Goal: Task Accomplishment & Management: Use online tool/utility

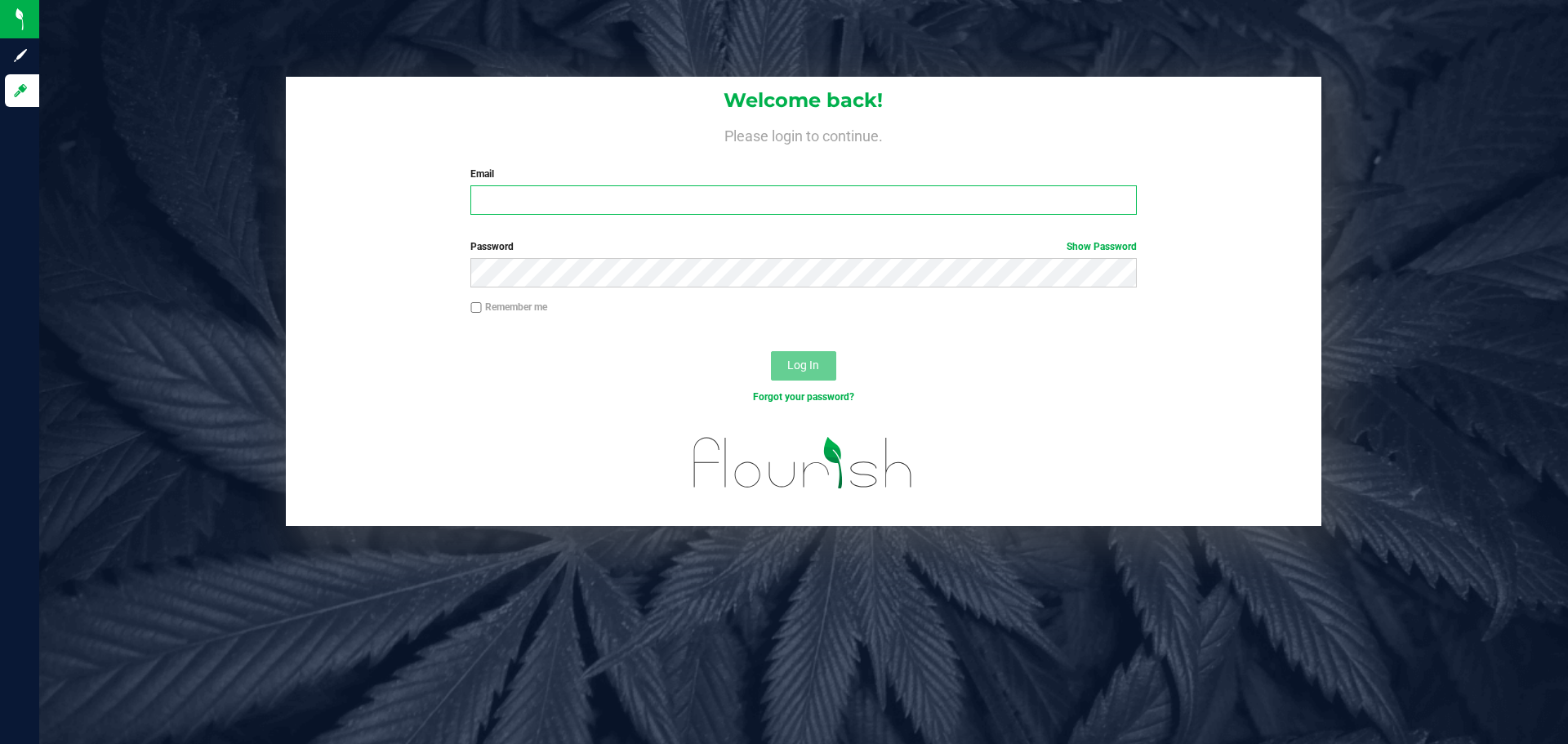
click at [485, 201] on input "Email" at bounding box center [803, 200] width 666 height 29
type input "[EMAIL_ADDRESS][DOMAIN_NAME]"
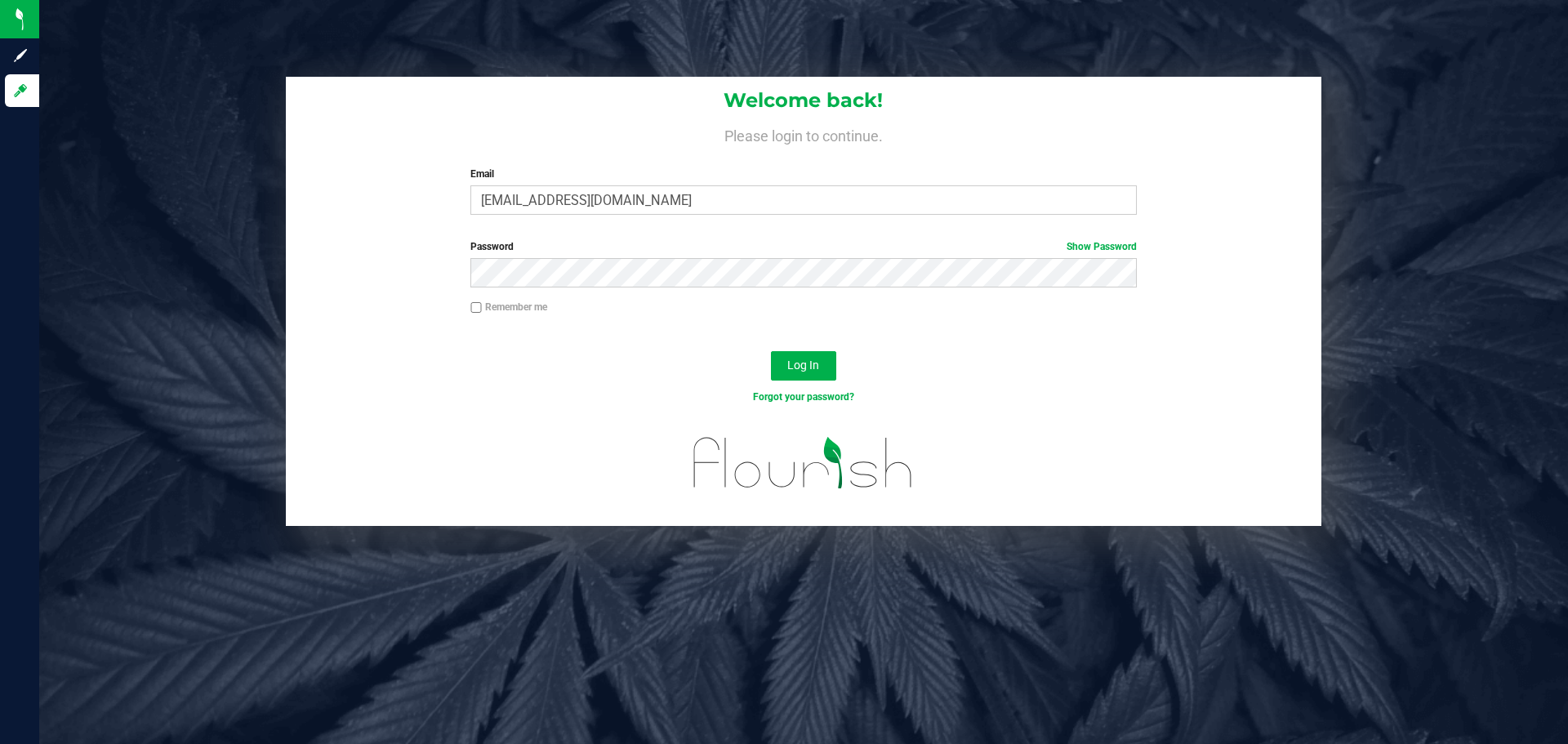
click at [535, 302] on label "Remember me" at bounding box center [509, 307] width 77 height 15
click at [482, 302] on input "Remember me" at bounding box center [476, 308] width 11 height 11
checkbox input "true"
click at [825, 384] on div "Log In" at bounding box center [803, 371] width 1035 height 55
click at [810, 366] on span "Log In" at bounding box center [803, 365] width 32 height 13
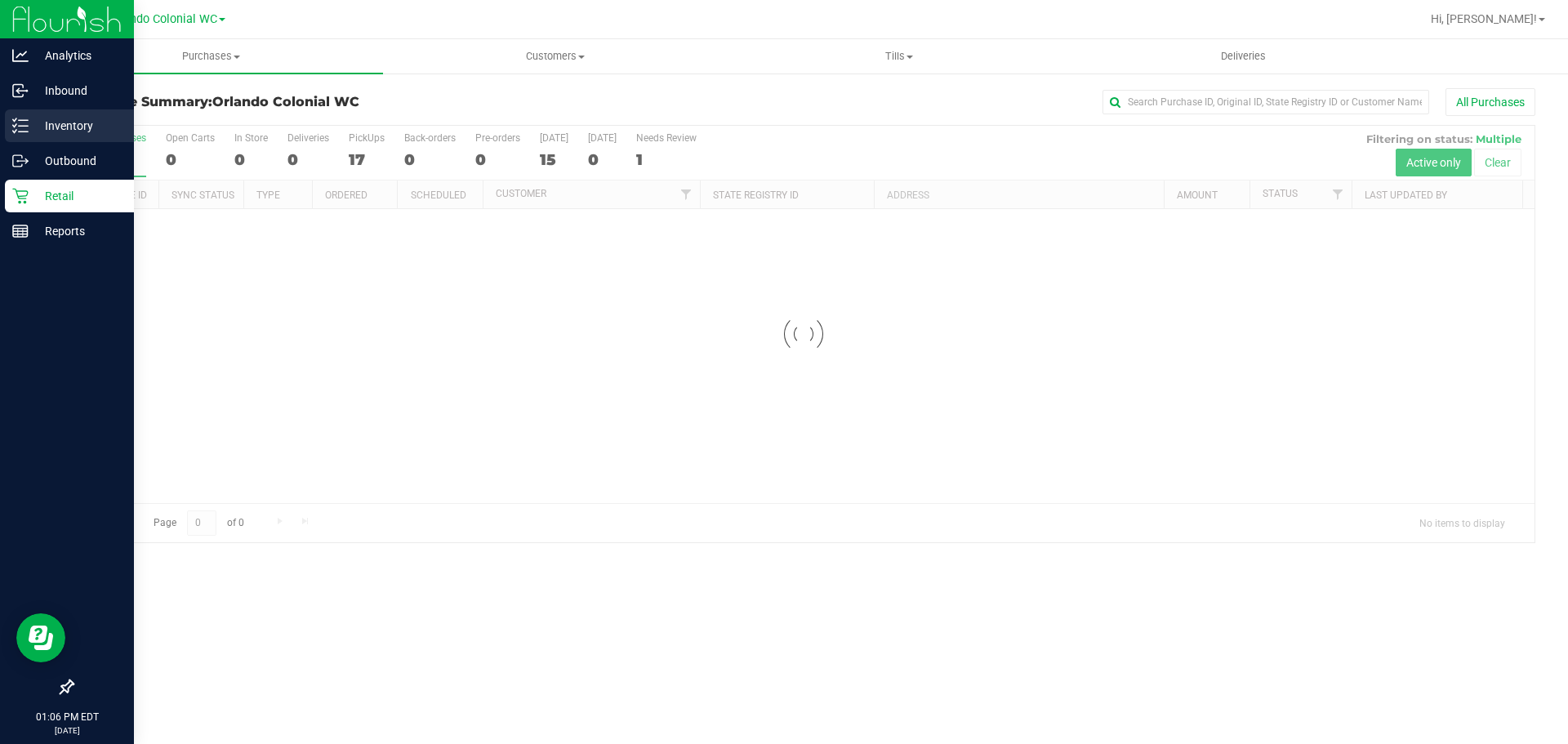
click at [81, 117] on p "Inventory" at bounding box center [77, 125] width 98 height 19
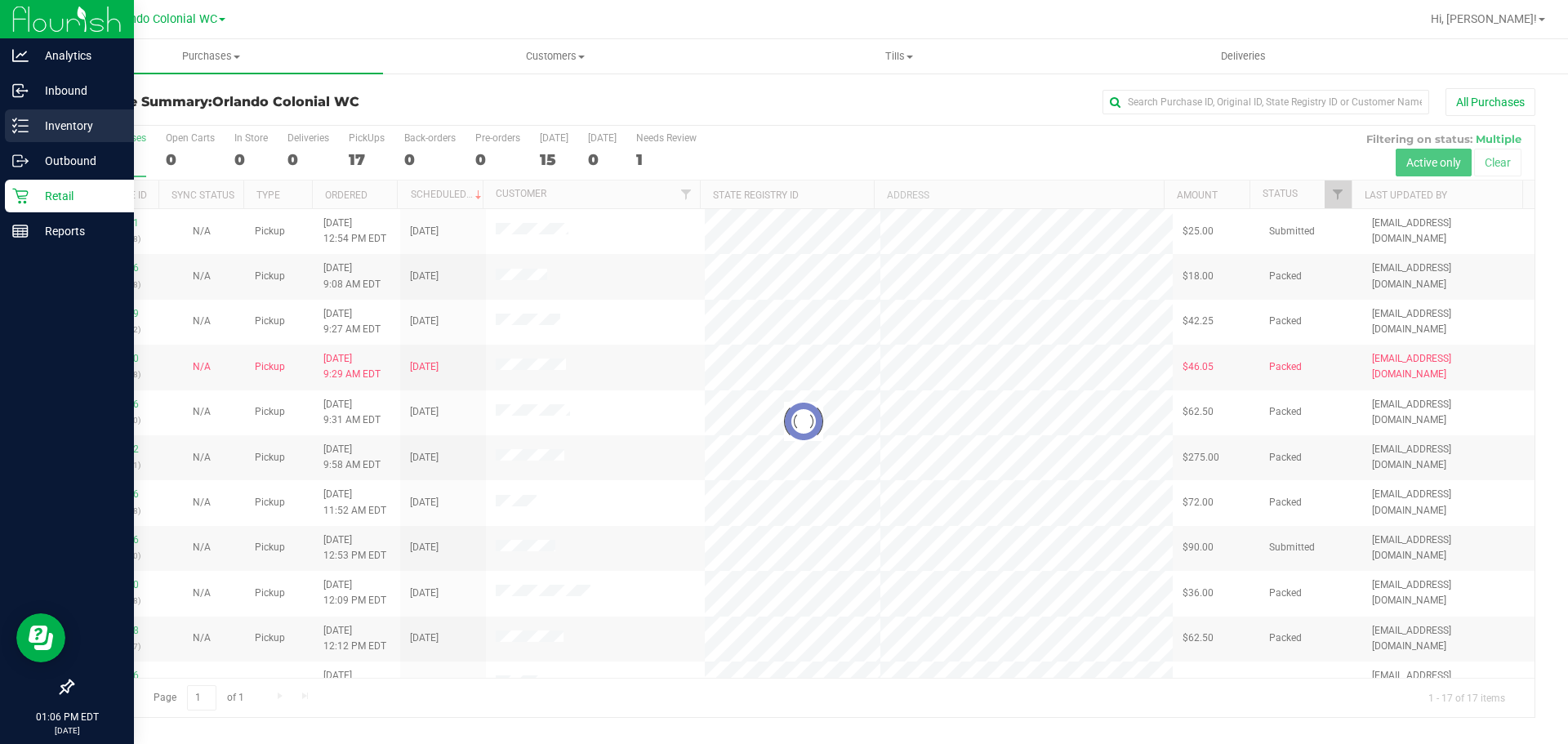
click at [82, 117] on p "Inventory" at bounding box center [77, 125] width 98 height 19
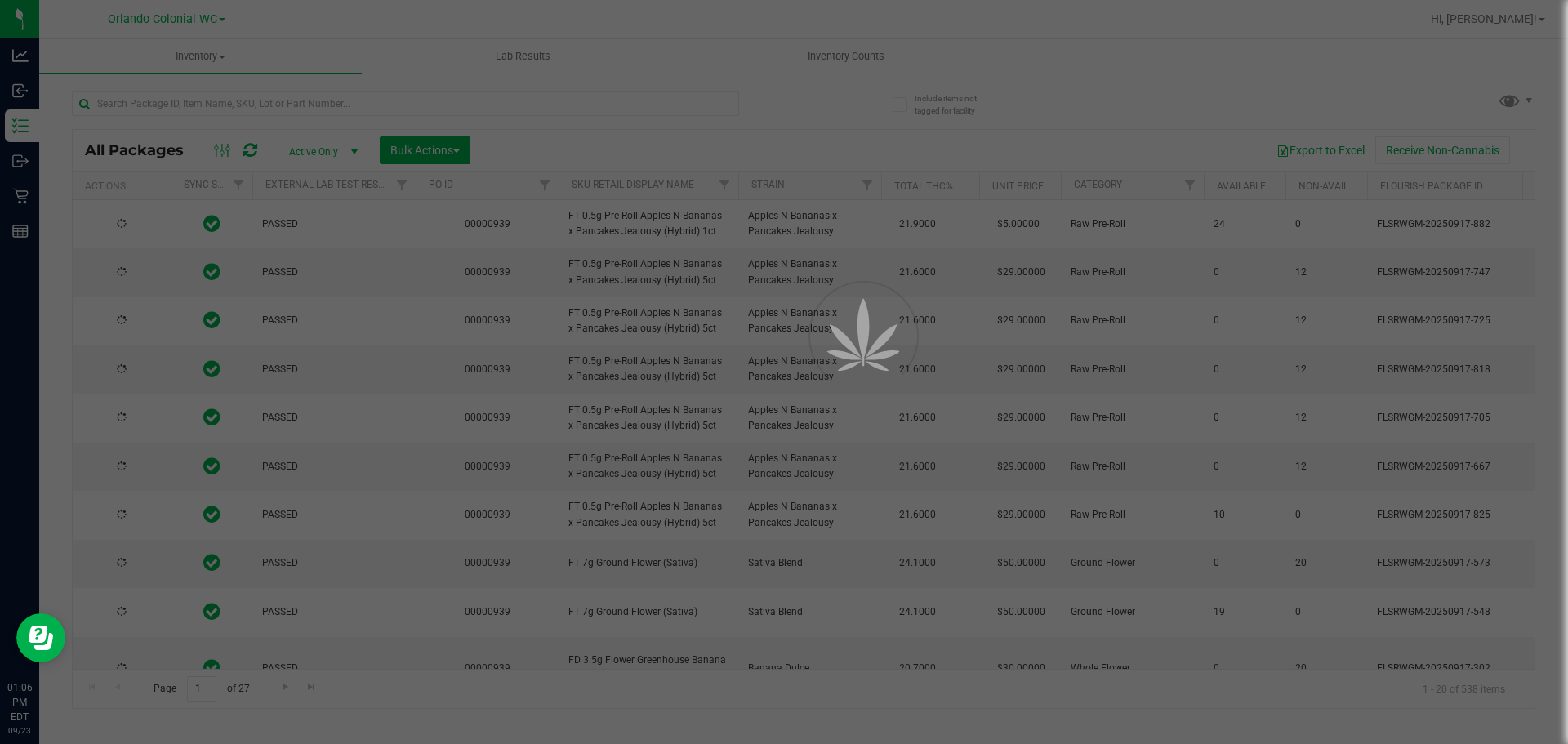
type input "[DATE]"
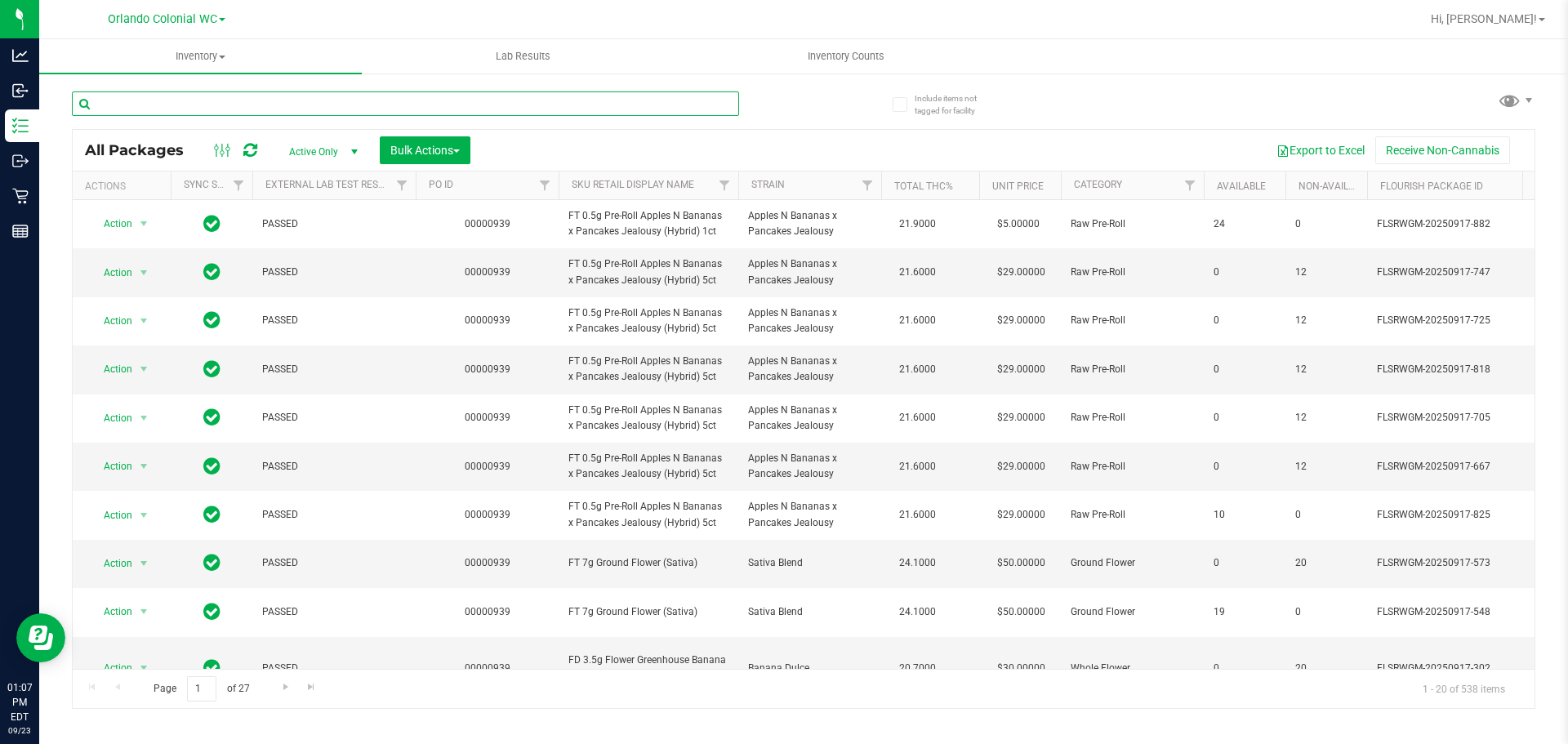
click at [577, 104] on input "text" at bounding box center [405, 104] width 667 height 25
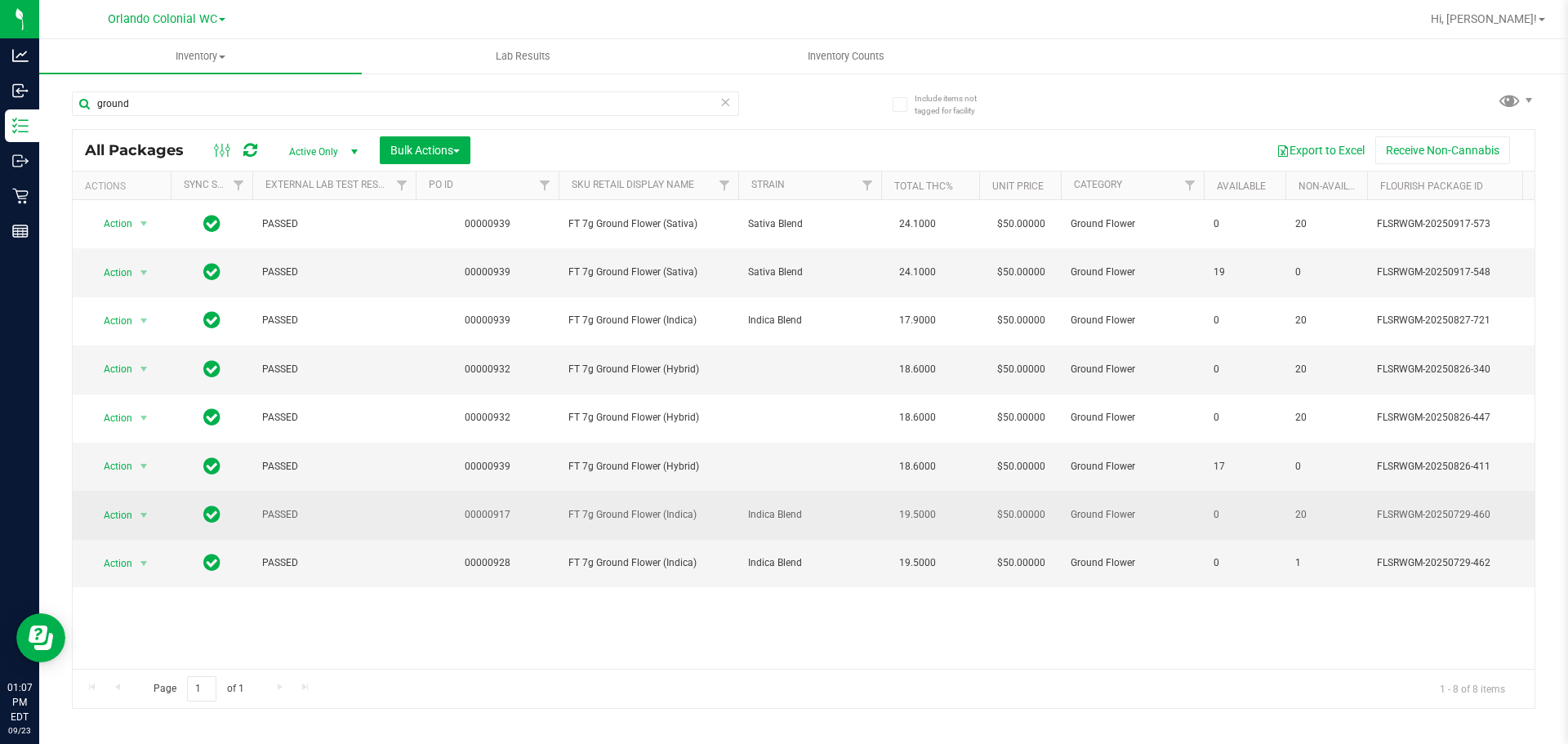
click at [660, 519] on span "FT 7g Ground Flower (Indica)" at bounding box center [649, 514] width 160 height 16
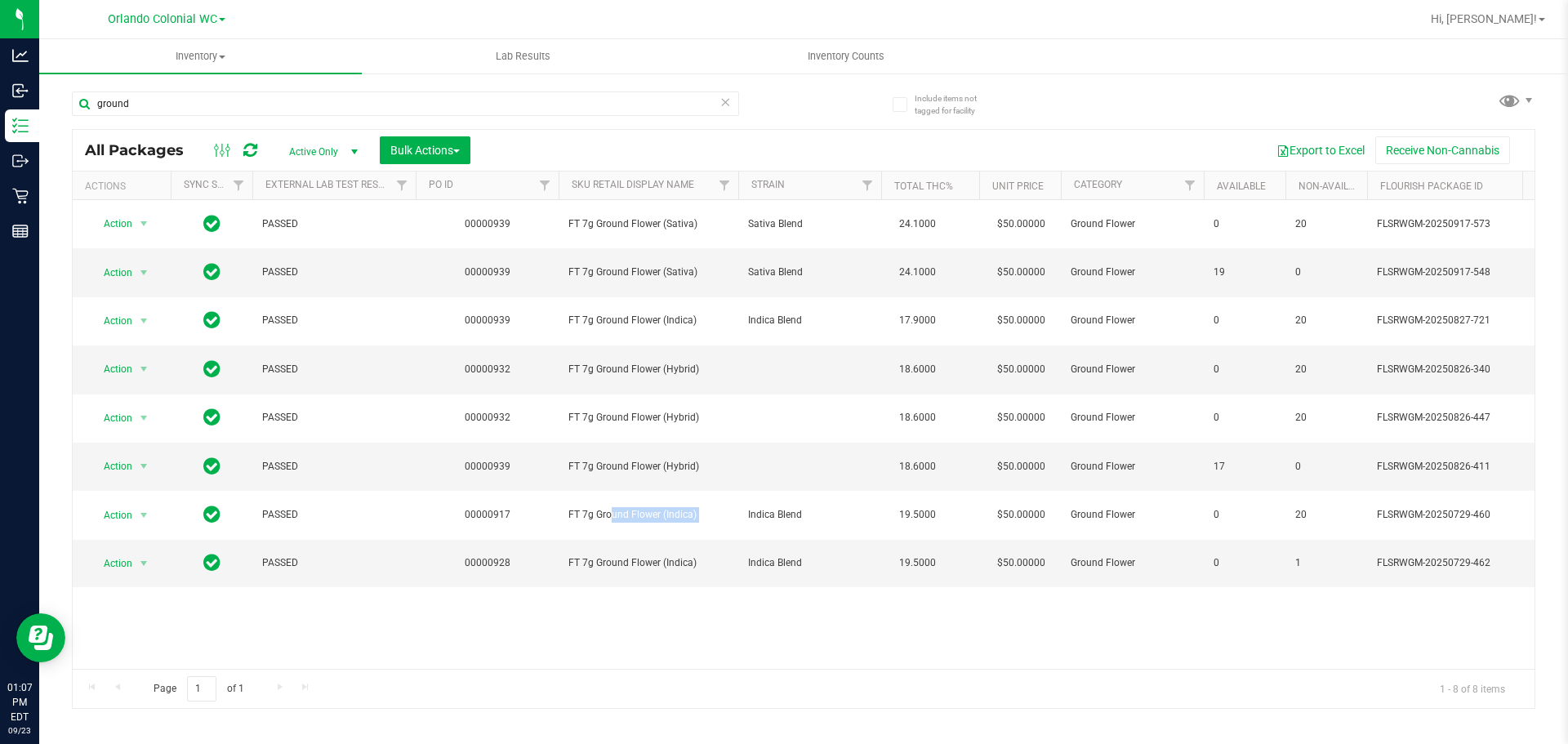
copy tr "FT 7g Ground Flower (Indica)"
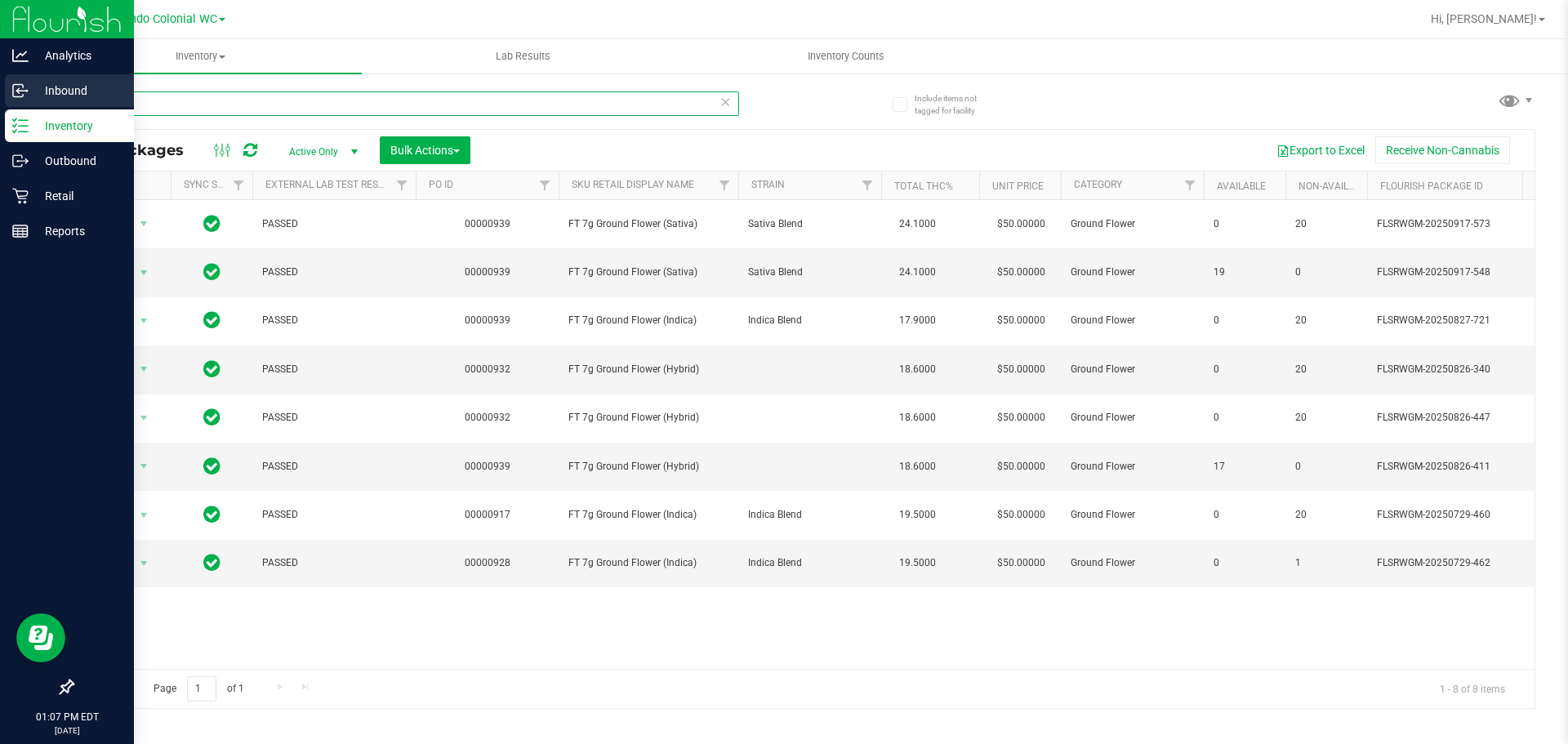
drag, startPoint x: 192, startPoint y: 100, endPoint x: 0, endPoint y: 97, distance: 192.0
click at [0, 88] on div "Analytics Inbound Inventory Outbound Retail Reports 01:07 PM EDT [DATE] 09/23 O…" at bounding box center [784, 372] width 1568 height 744
paste input "FT 7g Ground Flower (Indica)"
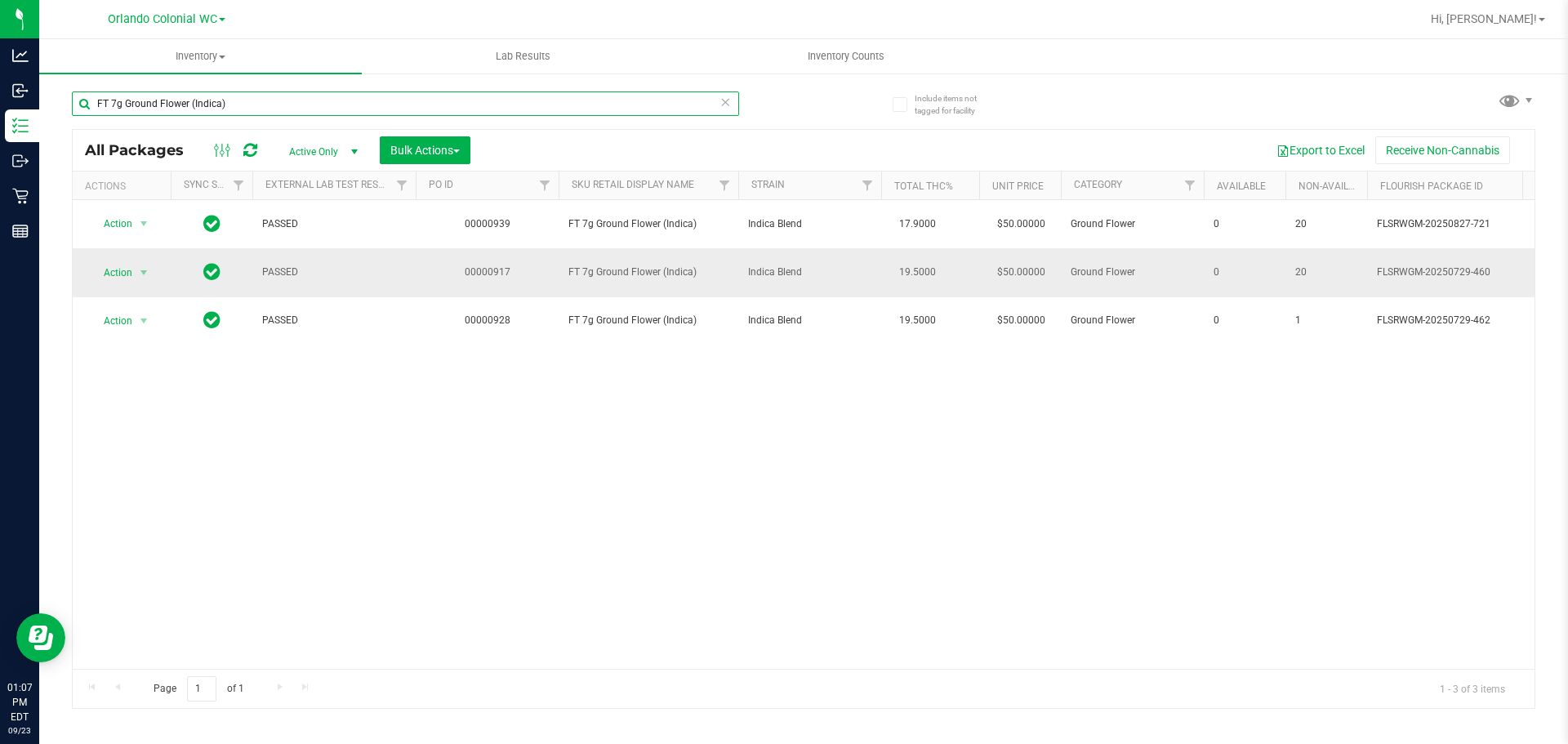
type input "FT 7g Ground Flower (Indica)"
click at [128, 272] on span "Action" at bounding box center [111, 273] width 44 height 23
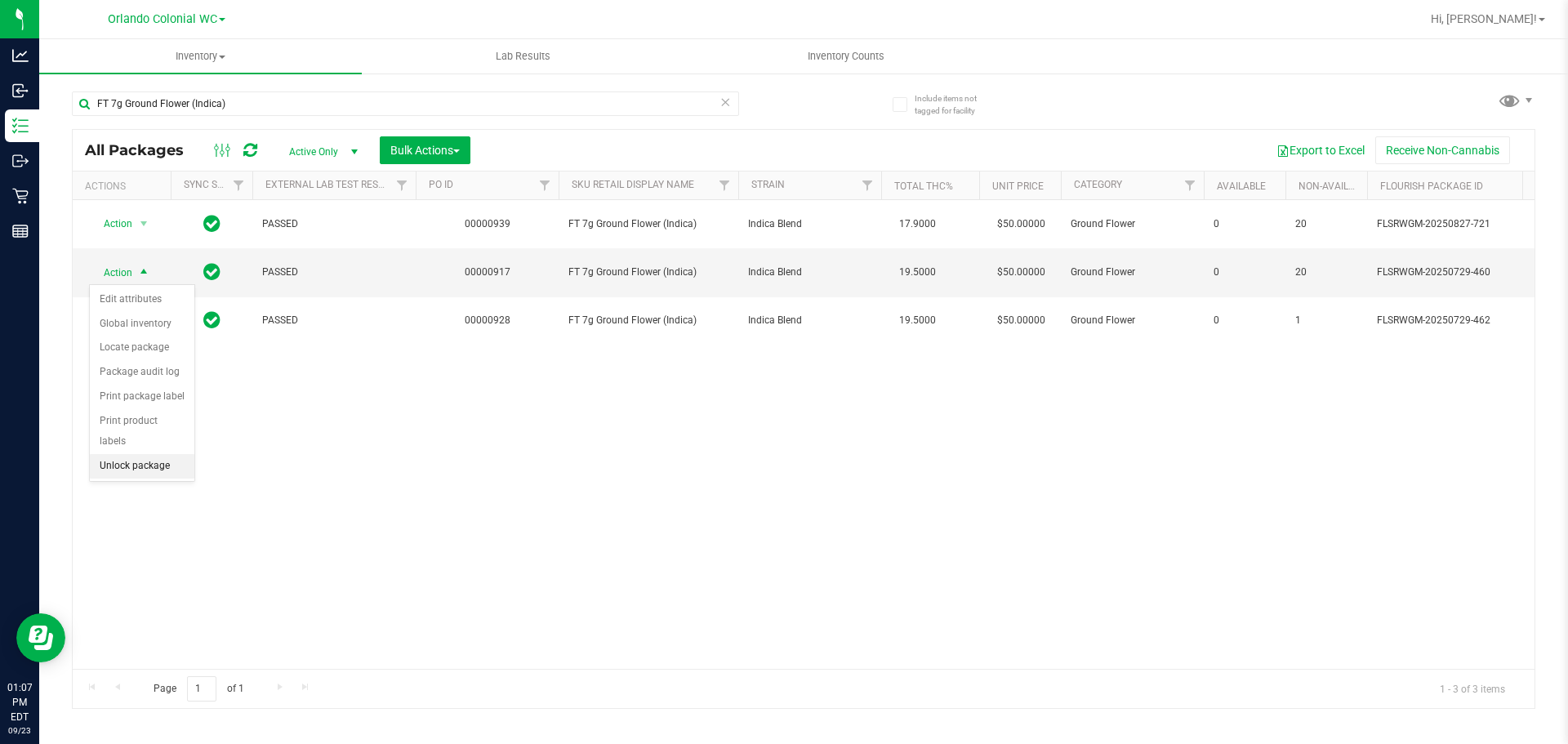
click at [161, 454] on li "Unlock package" at bounding box center [142, 466] width 105 height 25
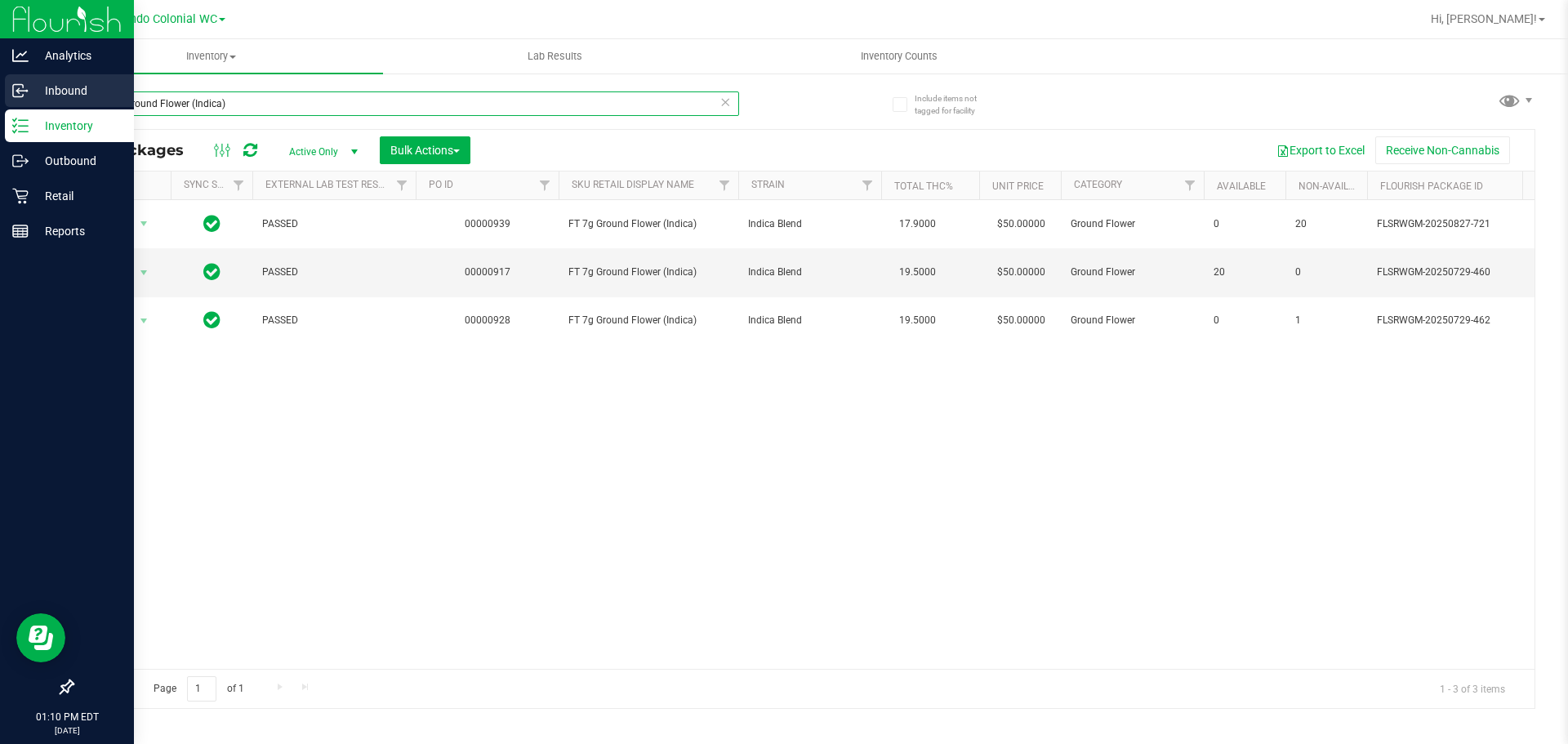
drag, startPoint x: 507, startPoint y: 106, endPoint x: 0, endPoint y: 108, distance: 507.0
click at [0, 113] on div "Analytics Inbound Inventory Outbound Retail Reports 01:10 PM EDT [DATE] 09/23 O…" at bounding box center [784, 372] width 1568 height 744
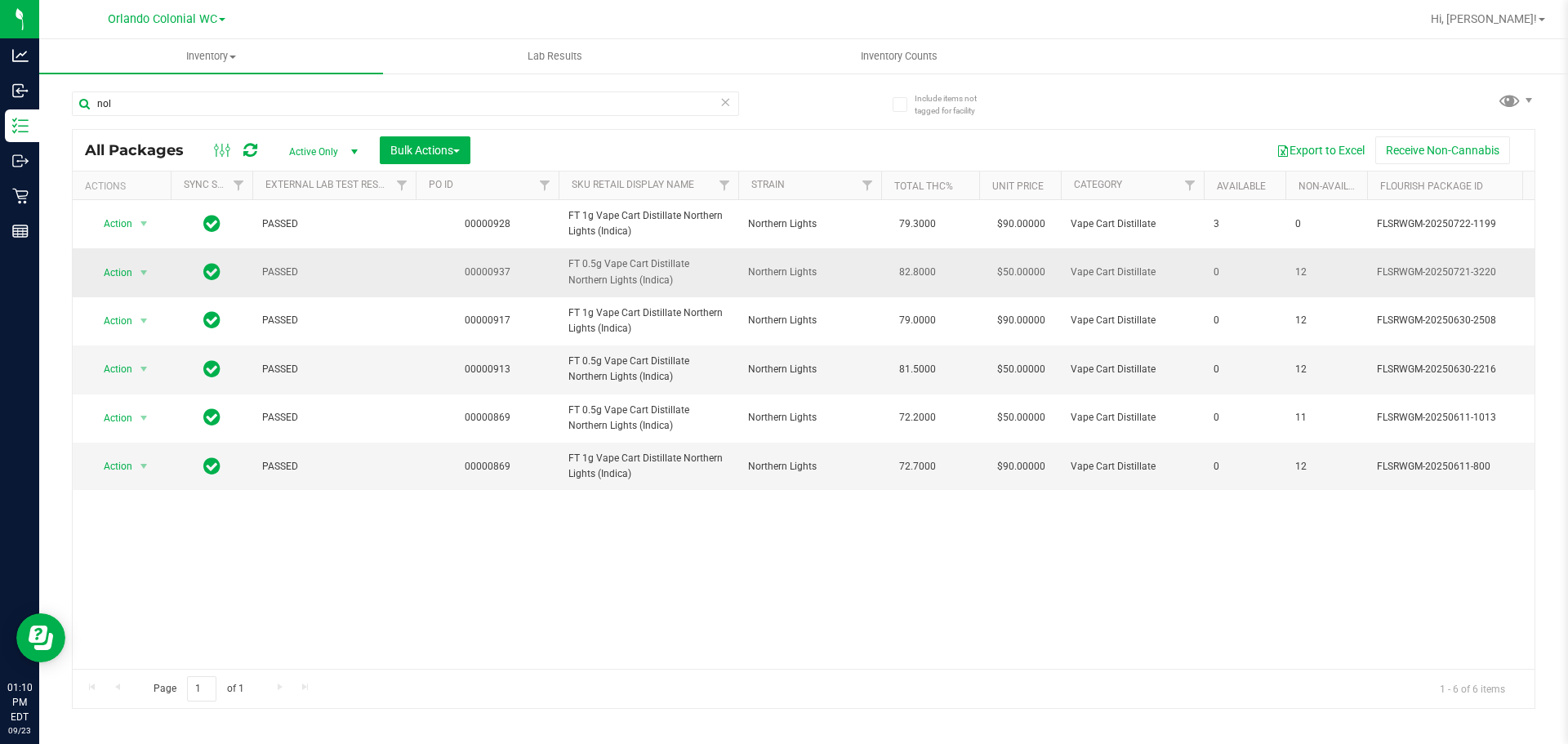
click at [606, 260] on span "FT 0.5g Vape Cart Distillate Northern Lights (Indica)" at bounding box center [649, 272] width 160 height 31
click at [608, 262] on span "FT 0.5g Vape Cart Distillate Northern Lights (Indica)" at bounding box center [649, 272] width 160 height 31
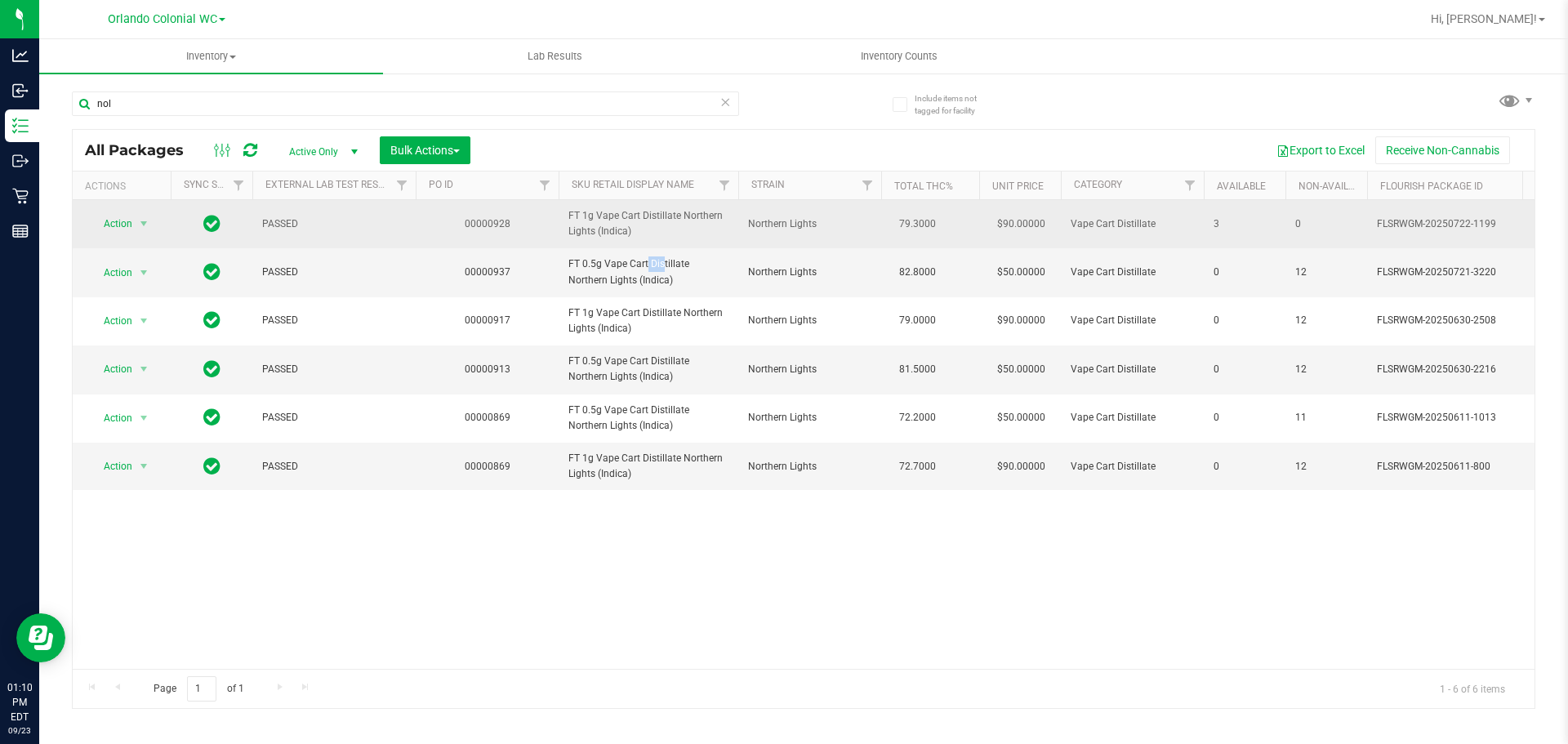
drag, startPoint x: 608, startPoint y: 262, endPoint x: 418, endPoint y: 202, distance: 199.2
click at [608, 262] on span "FT 0.5g Vape Cart Distillate Northern Lights (Indica)" at bounding box center [649, 272] width 160 height 31
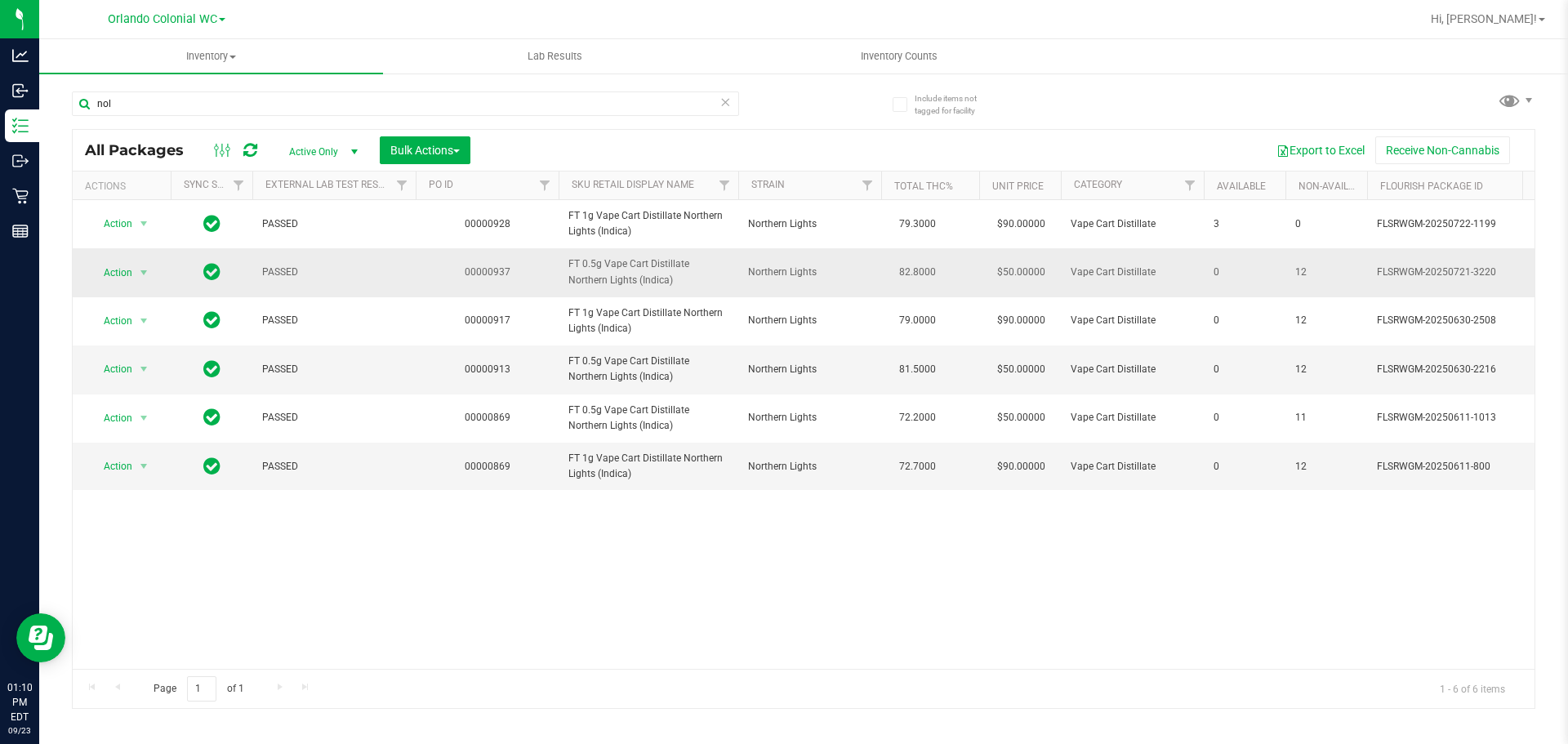
click at [631, 262] on span "FT 0.5g Vape Cart Distillate Northern Lights (Indica)" at bounding box center [649, 272] width 160 height 31
copy tr "FT 0.5g Vape Cart Distillate Northern Lights (Indica)"
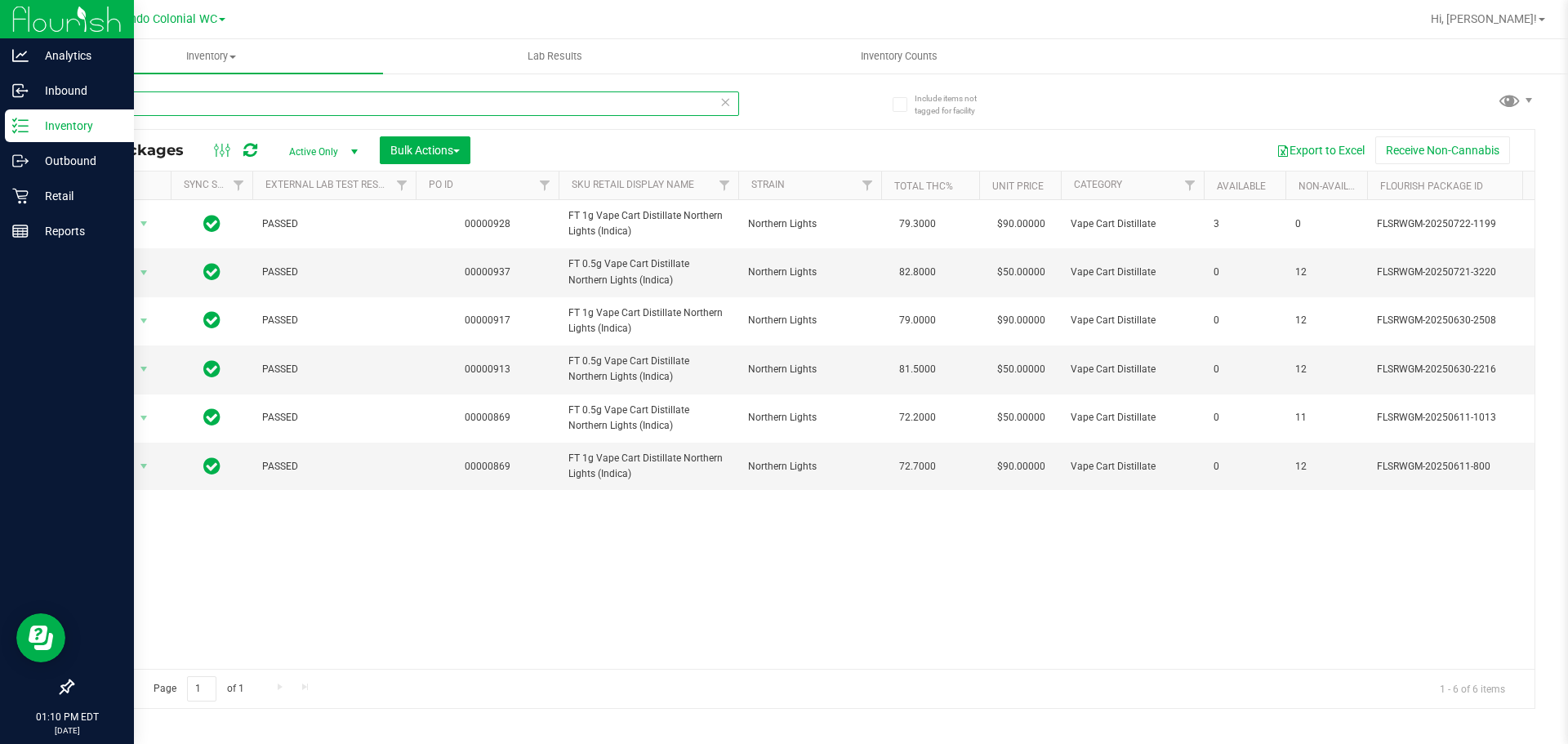
drag, startPoint x: 213, startPoint y: 99, endPoint x: 89, endPoint y: 120, distance: 125.8
click at [0, 113] on div "Analytics Inbound Inventory Outbound Retail Reports 01:10 PM EDT [DATE] 09/23 O…" at bounding box center [784, 372] width 1568 height 744
paste input "FT 0.5g Vape Cart Distillate Northern Lights (Indica)"
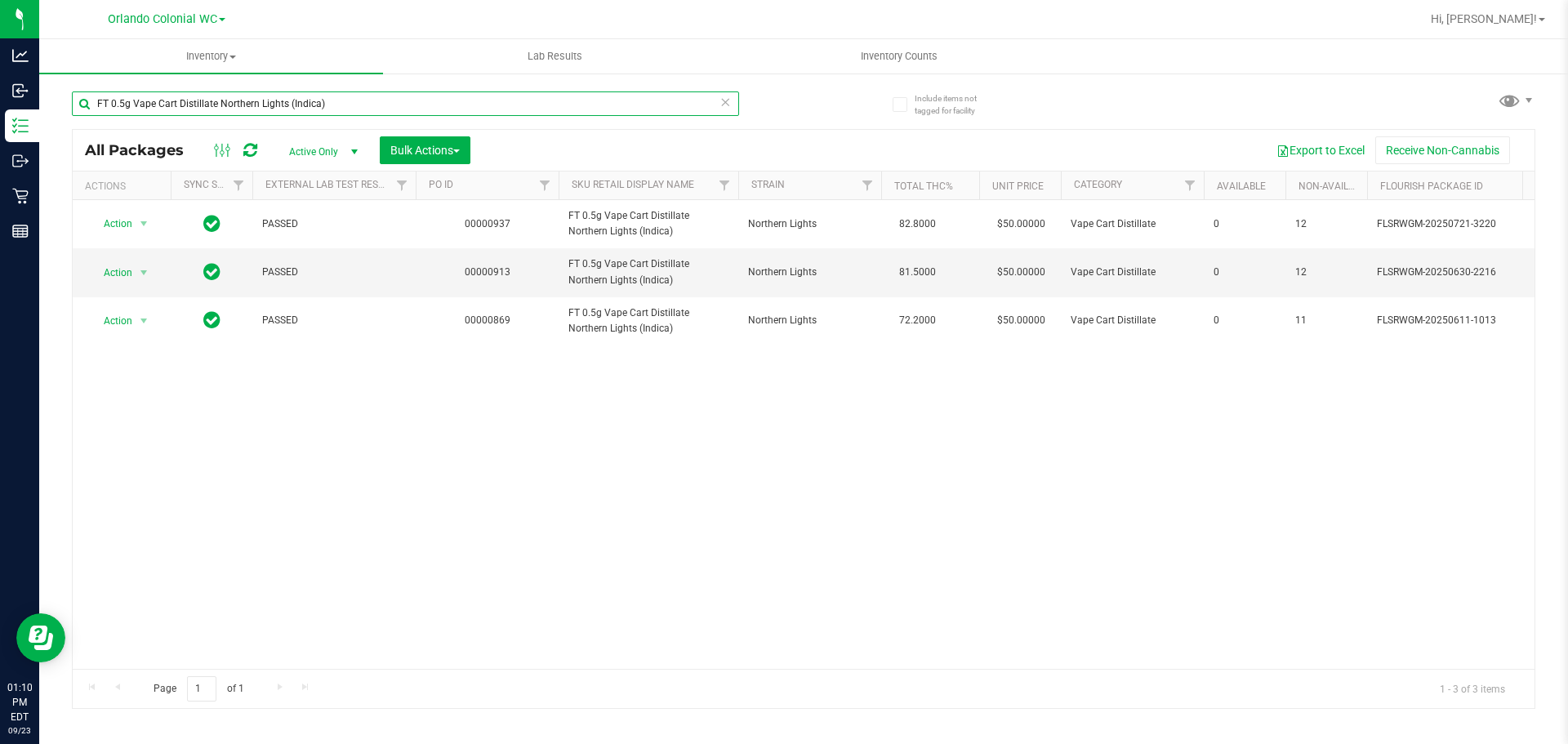
type input "FT 0.5g Vape Cart Distillate Northern Lights (Indica)"
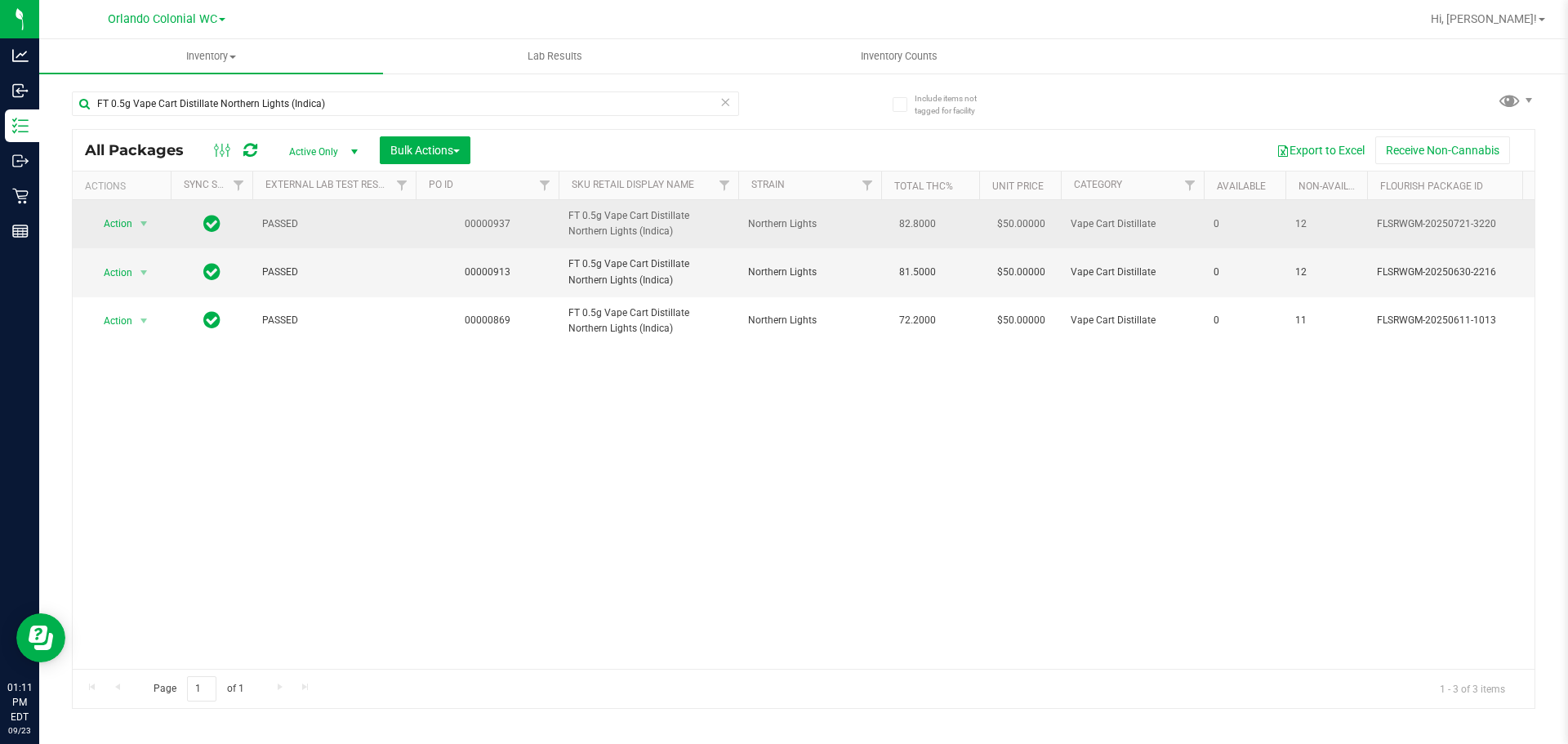
click at [134, 216] on span "select" at bounding box center [144, 223] width 20 height 23
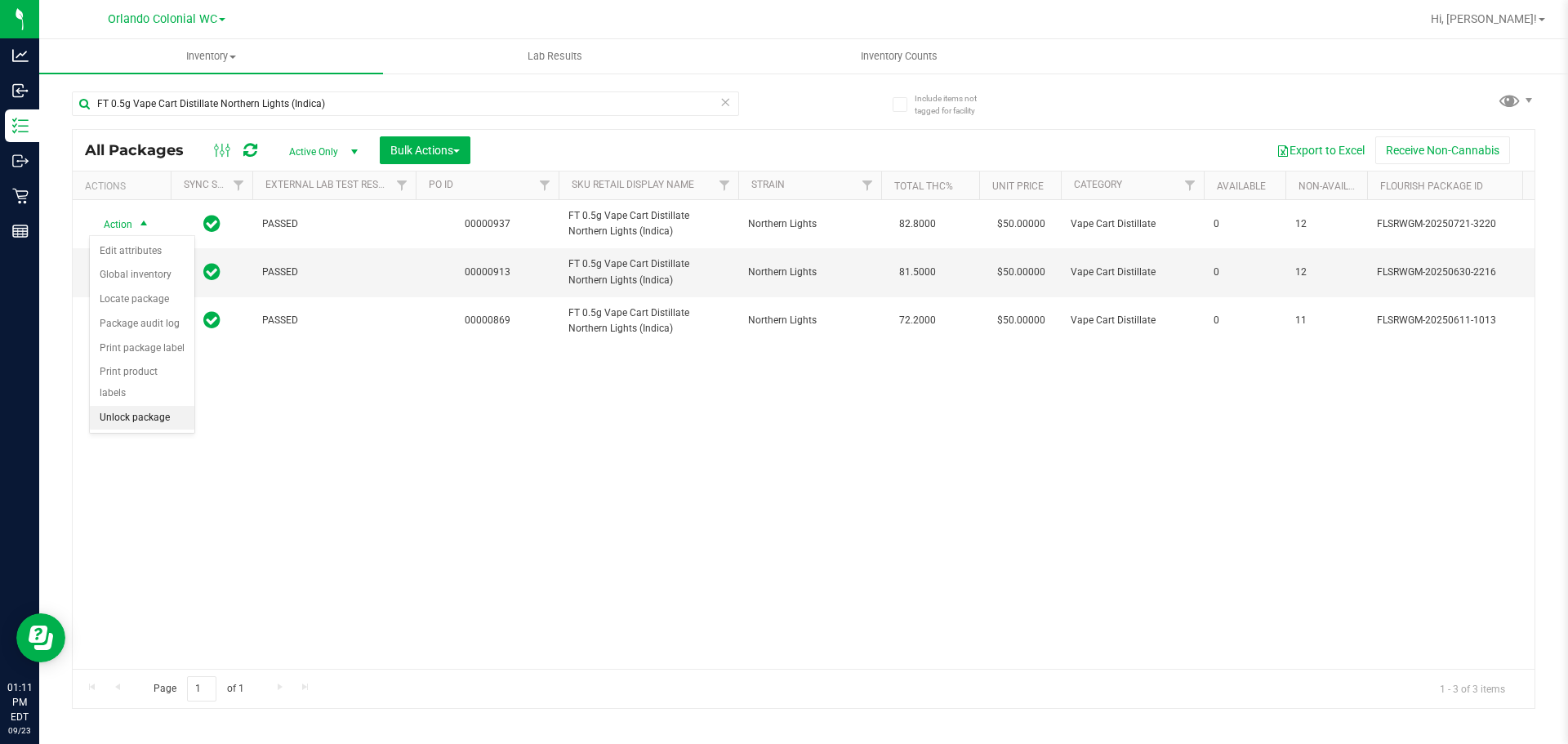
click at [141, 406] on li "Unlock package" at bounding box center [142, 418] width 105 height 25
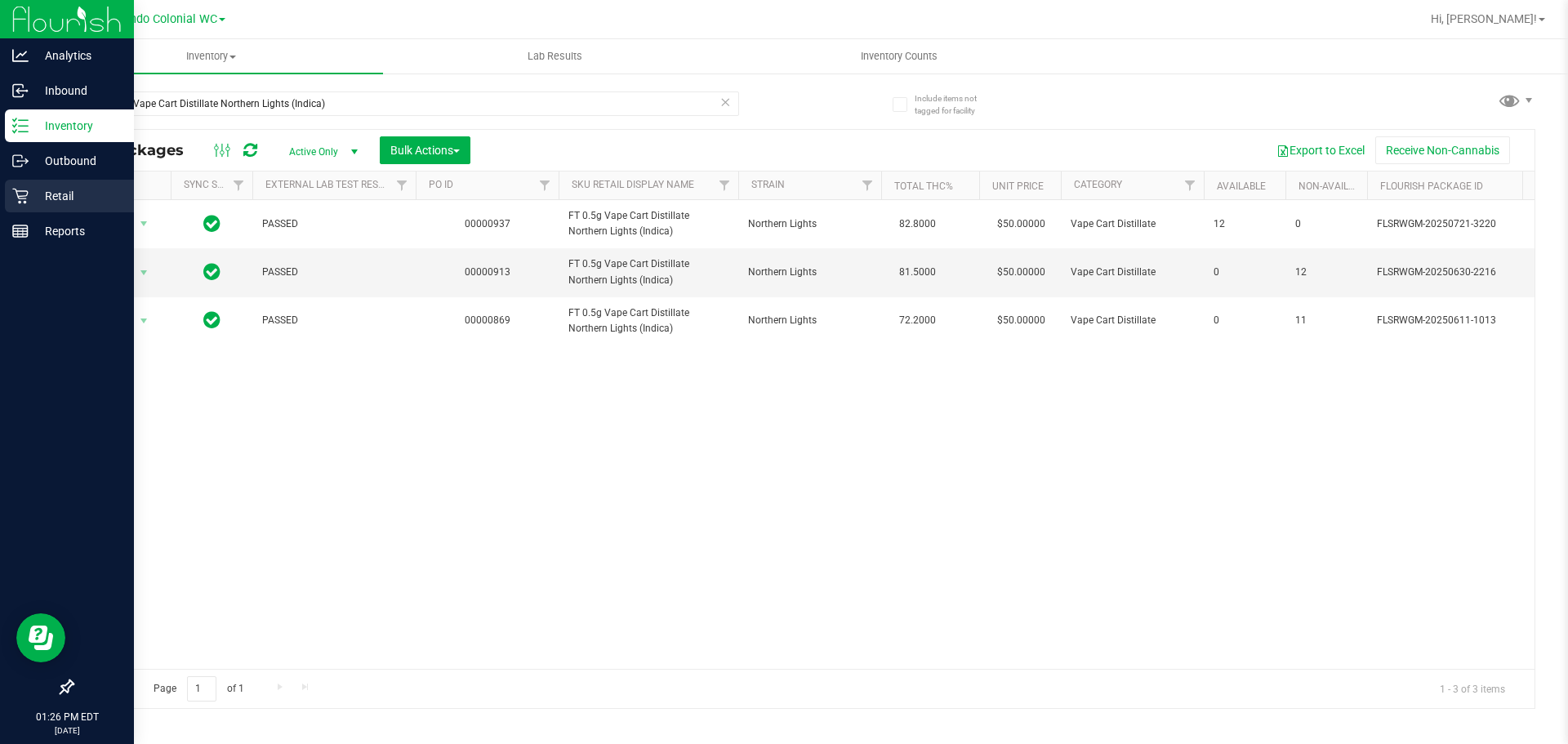
click at [47, 190] on p "Retail" at bounding box center [77, 196] width 98 height 19
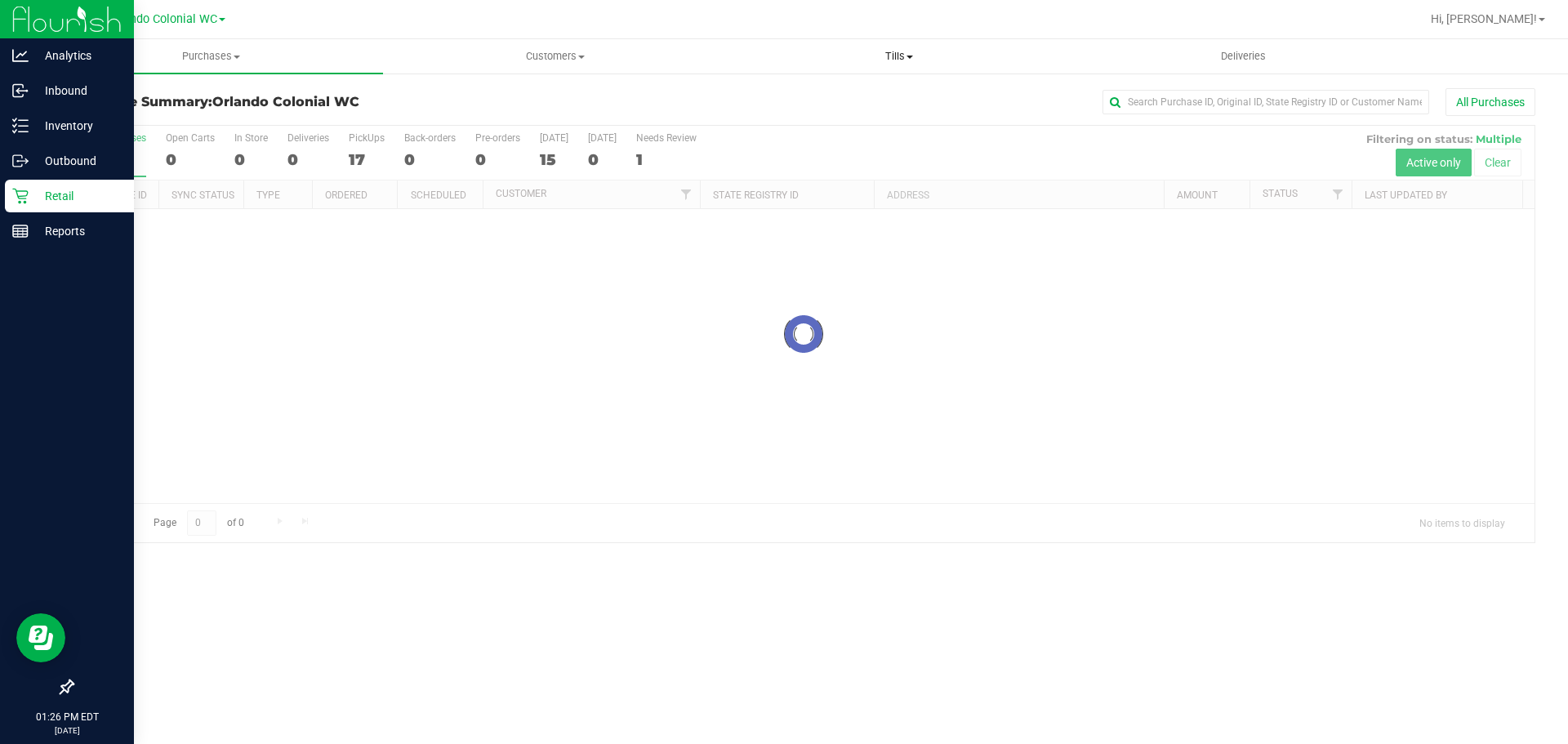
click at [902, 54] on span "Tills" at bounding box center [898, 56] width 343 height 15
click at [875, 99] on li "Manage tills" at bounding box center [898, 98] width 344 height 19
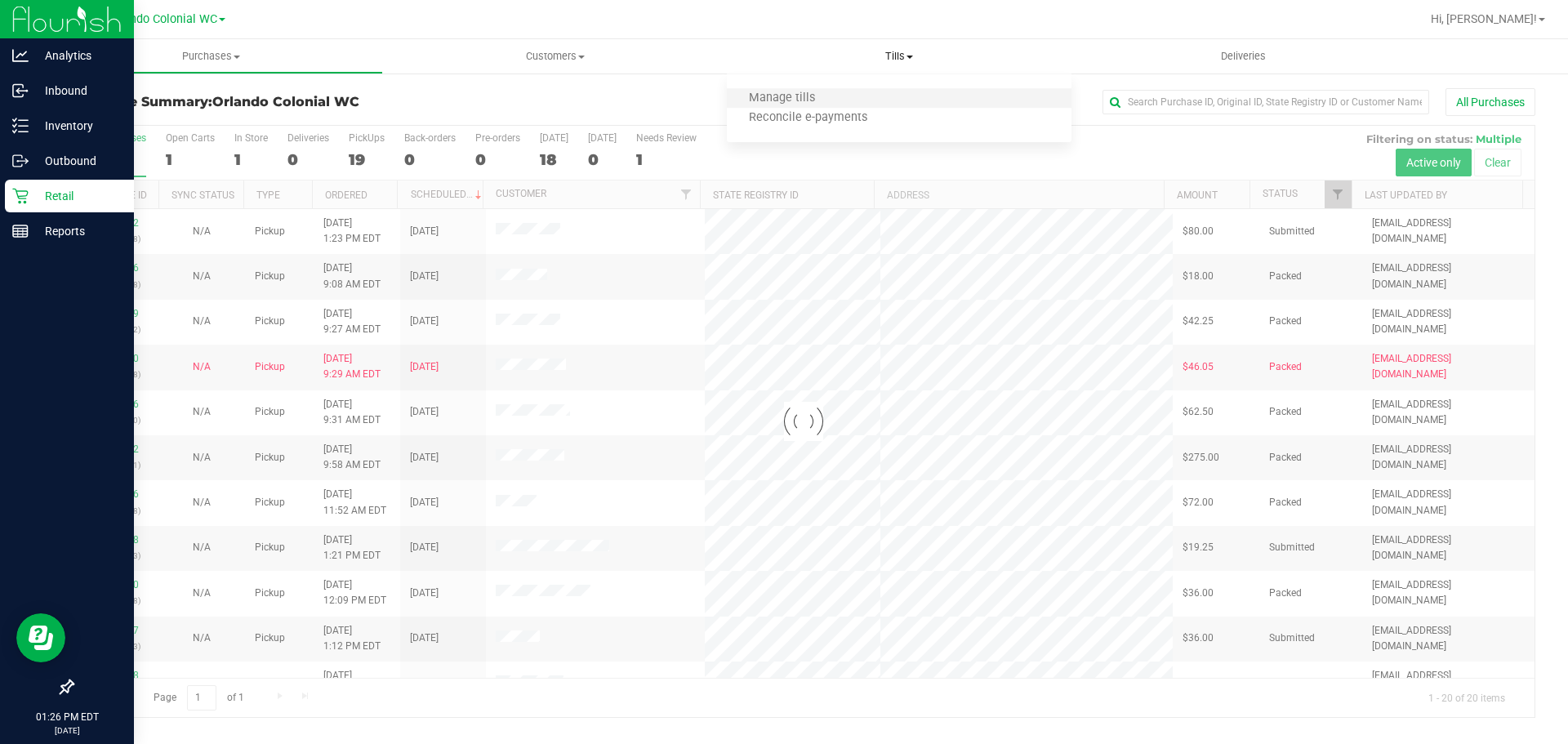
click at [876, 99] on li "Manage tills" at bounding box center [898, 98] width 344 height 19
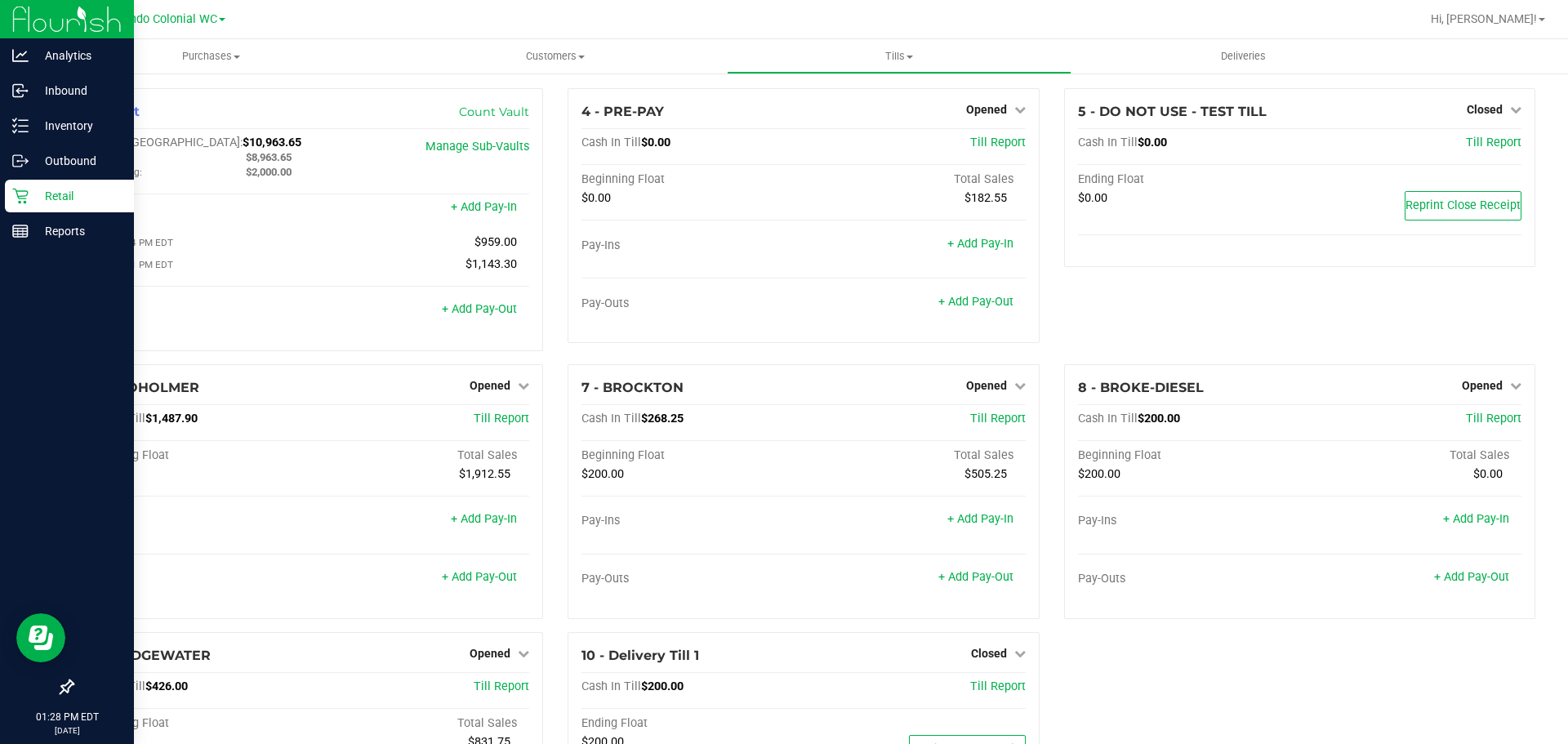
drag, startPoint x: 367, startPoint y: 23, endPoint x: 459, endPoint y: 37, distance: 93.1
click at [367, 22] on div at bounding box center [856, 19] width 1128 height 32
click at [1145, 328] on div "5 - DO NOT USE - TEST TILL Closed Open Till Cash In Till $0.00 Till Report Endi…" at bounding box center [1300, 226] width 496 height 276
click at [17, 131] on icon at bounding box center [20, 126] width 17 height 17
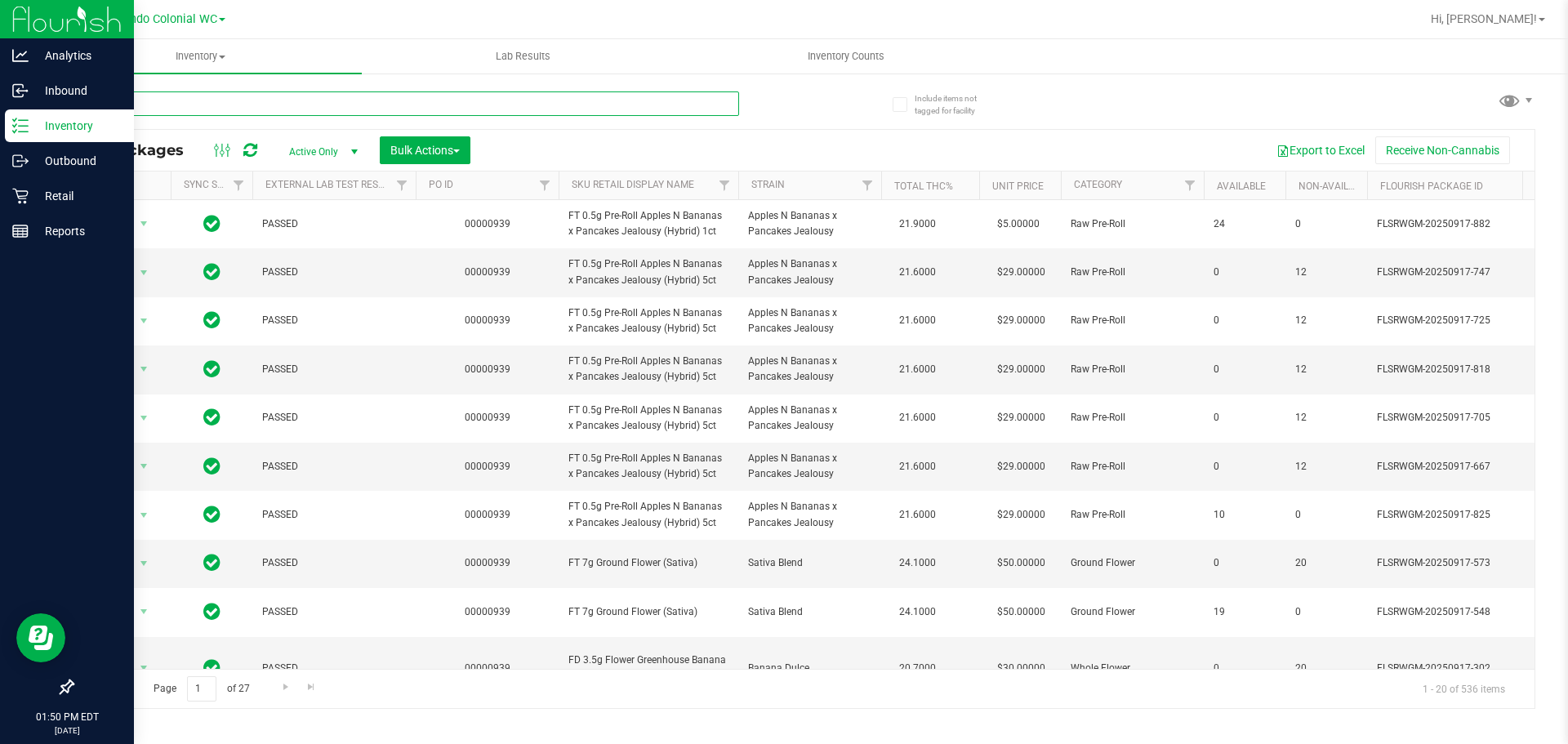
click at [399, 97] on input "text" at bounding box center [405, 104] width 667 height 25
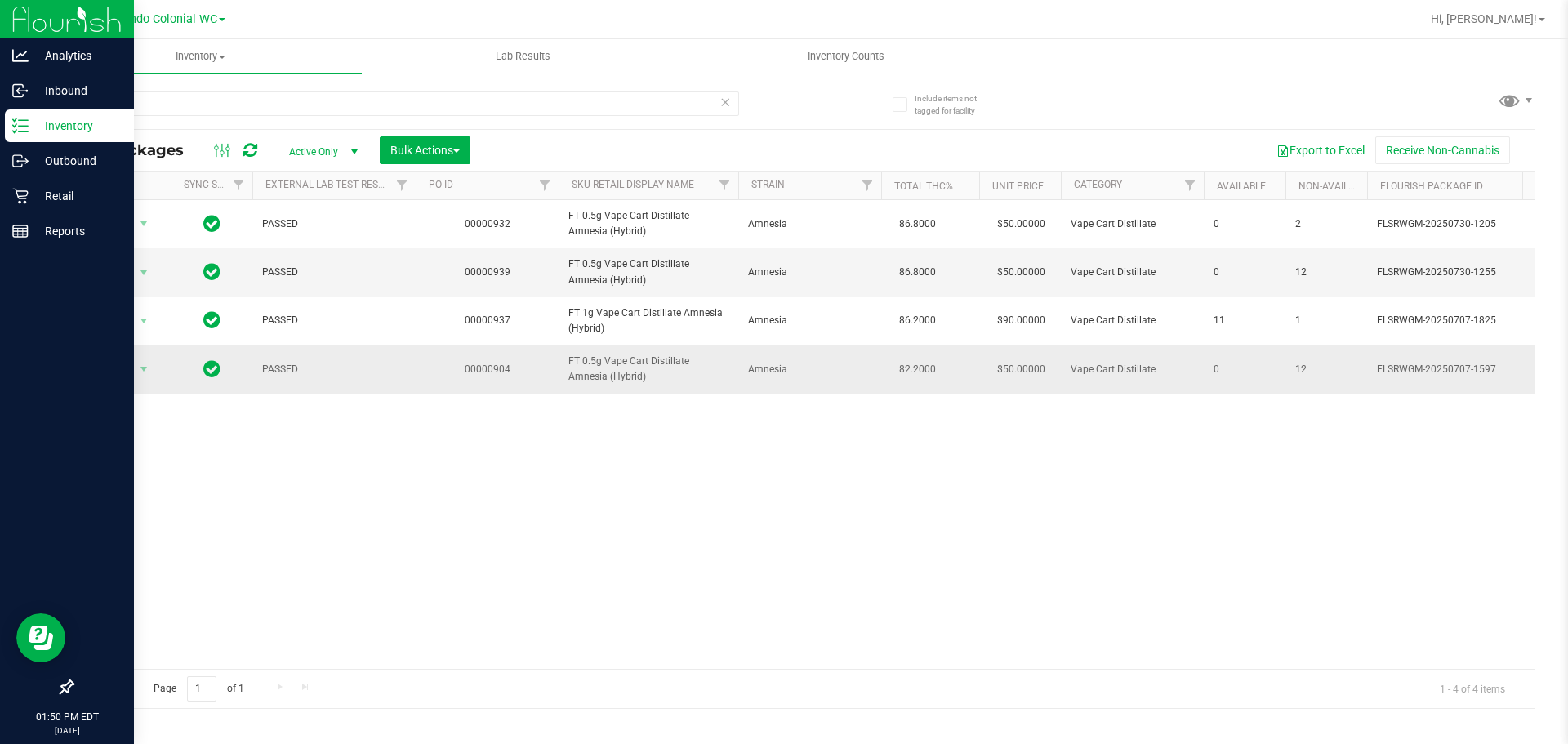
click at [613, 357] on span "FT 0.5g Vape Cart Distillate Amnesia (Hybrid)" at bounding box center [649, 369] width 160 height 31
copy tr "FT 0.5g Vape Cart Distillate Amnesia (Hybrid)"
click at [313, 93] on input "amn" at bounding box center [405, 104] width 667 height 25
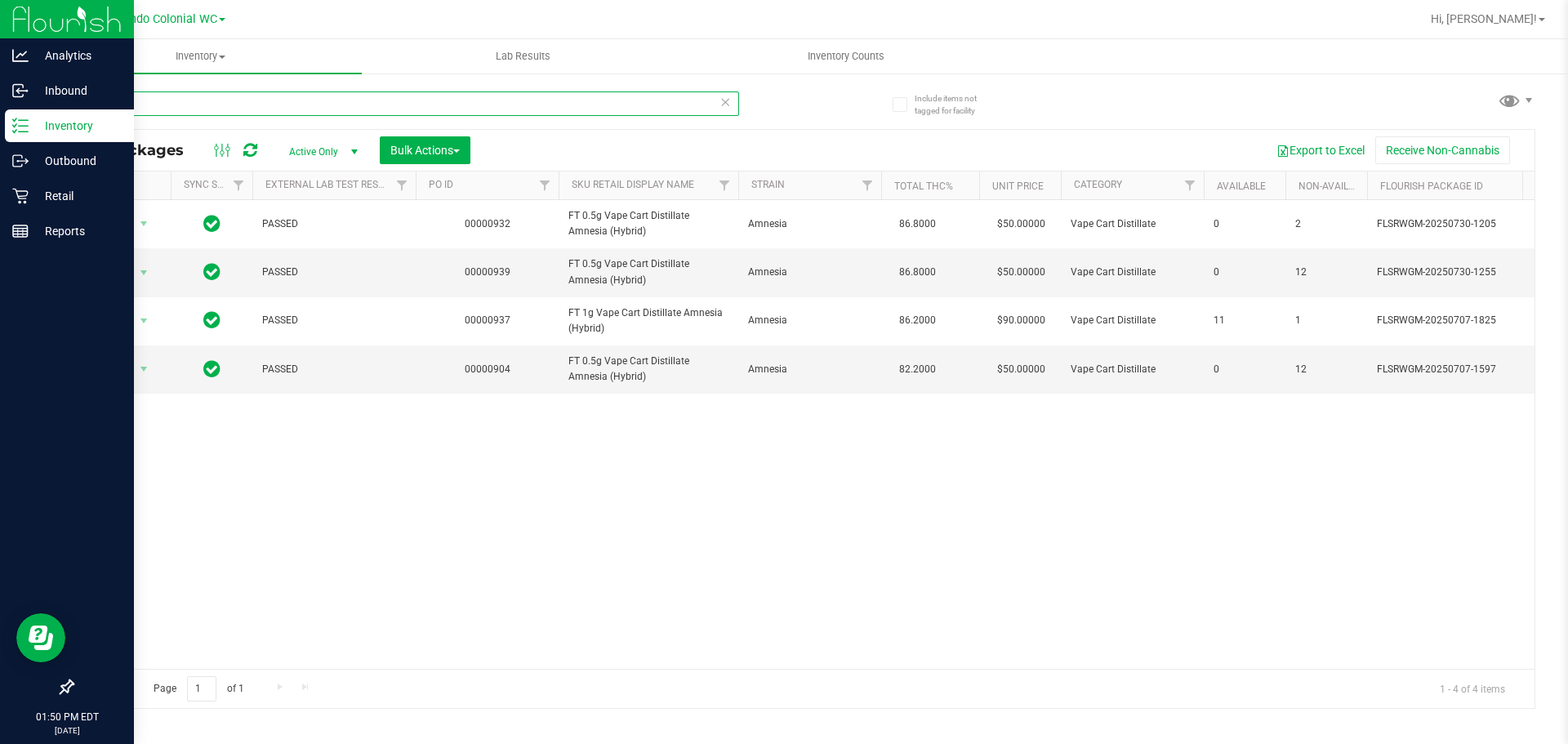
click at [313, 93] on input "amn" at bounding box center [405, 104] width 667 height 25
paste input "FT 0.5g Vape Cart Distillate Amnesia (Hybrid)"
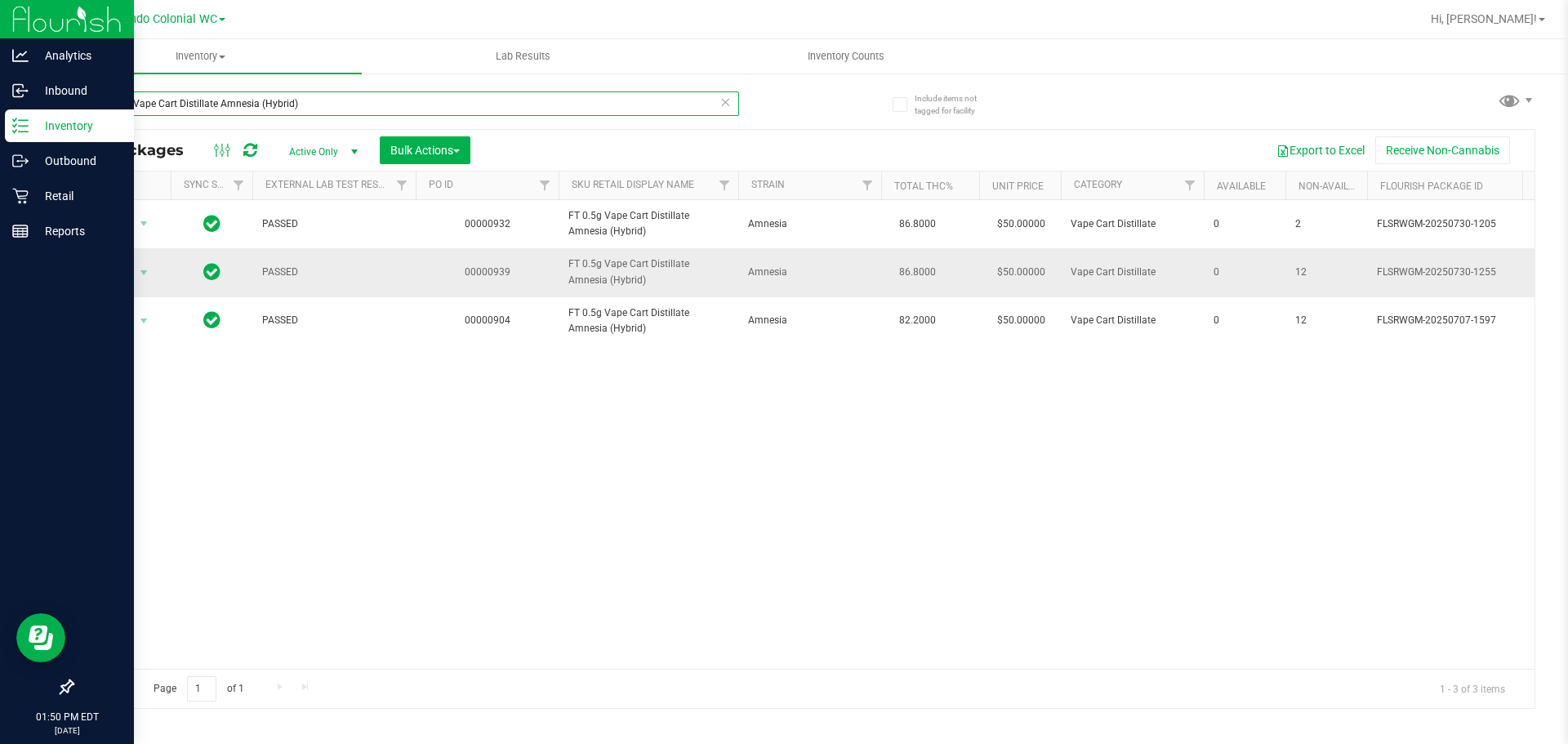
type input "FT 0.5g Vape Cart Distillate Amnesia (Hybrid)"
click at [109, 272] on span "Action" at bounding box center [111, 273] width 44 height 23
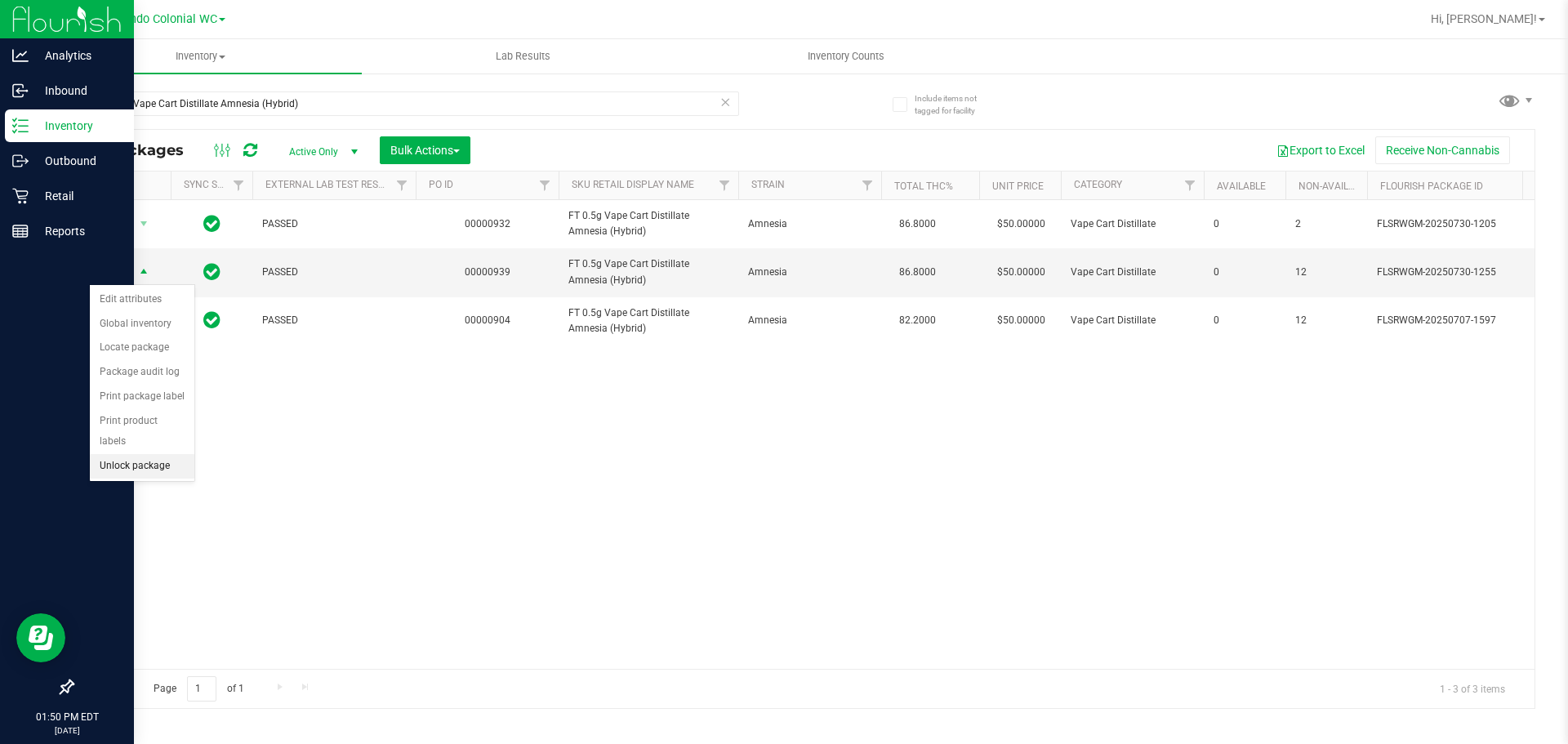
click at [146, 454] on li "Unlock package" at bounding box center [142, 466] width 105 height 25
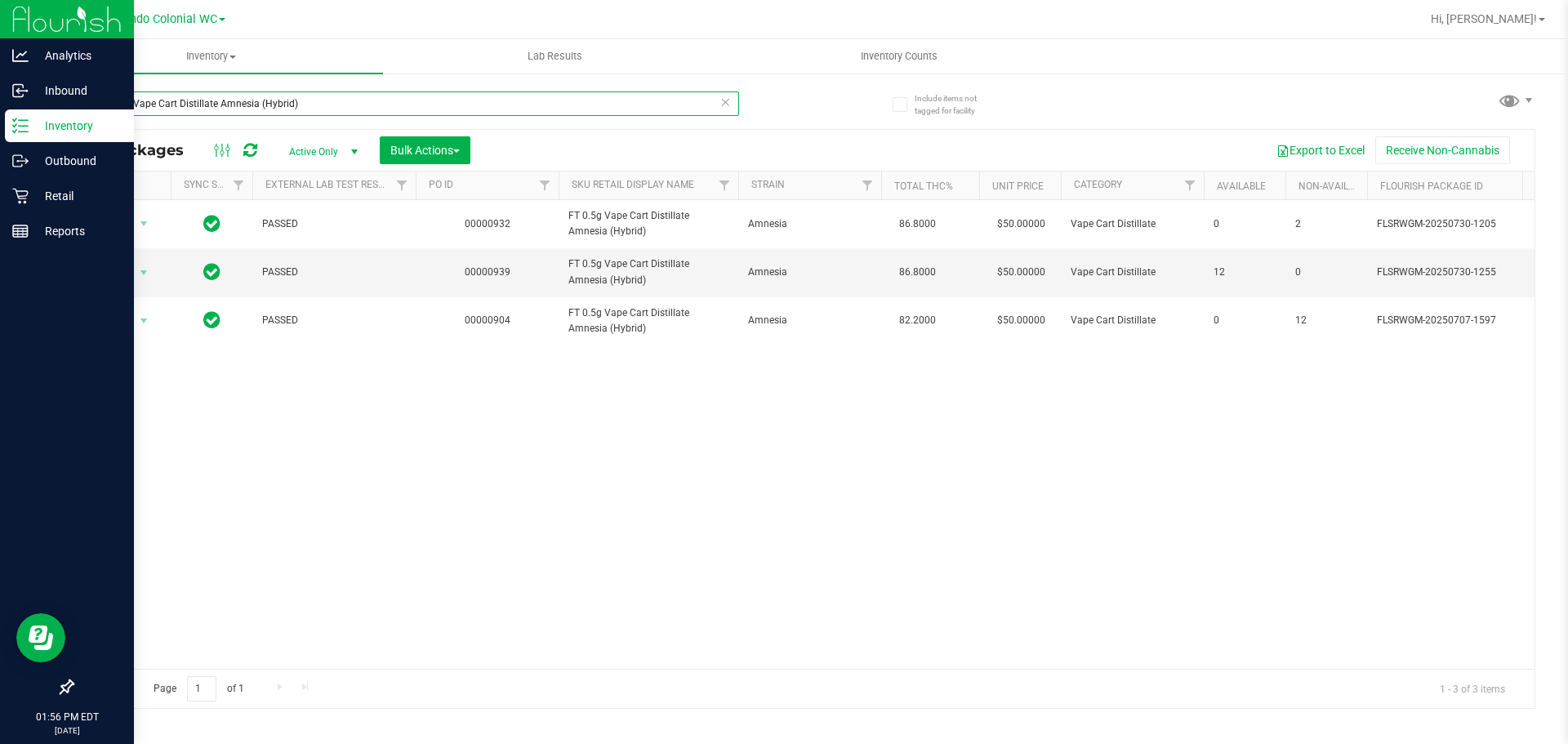
click at [457, 103] on input "FT 0.5g Vape Cart Distillate Amnesia (Hybrid)" at bounding box center [405, 104] width 667 height 25
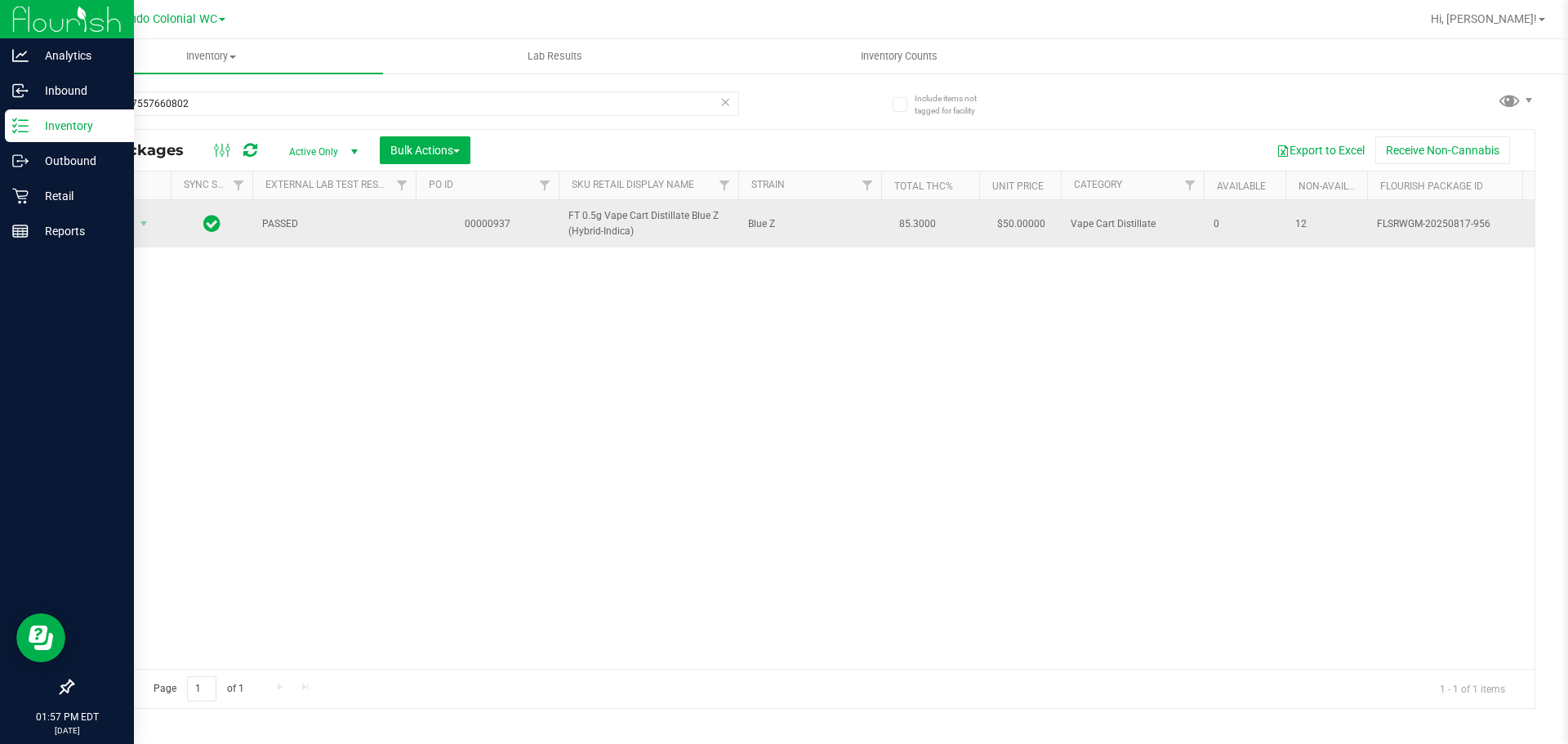
click at [597, 223] on span "FT 0.5g Vape Cart Distillate Blue Z (Hybrid-Indica)" at bounding box center [649, 224] width 160 height 31
copy tr "FT 0.5g Vape Cart Distillate Blue Z (Hybrid-Indica)"
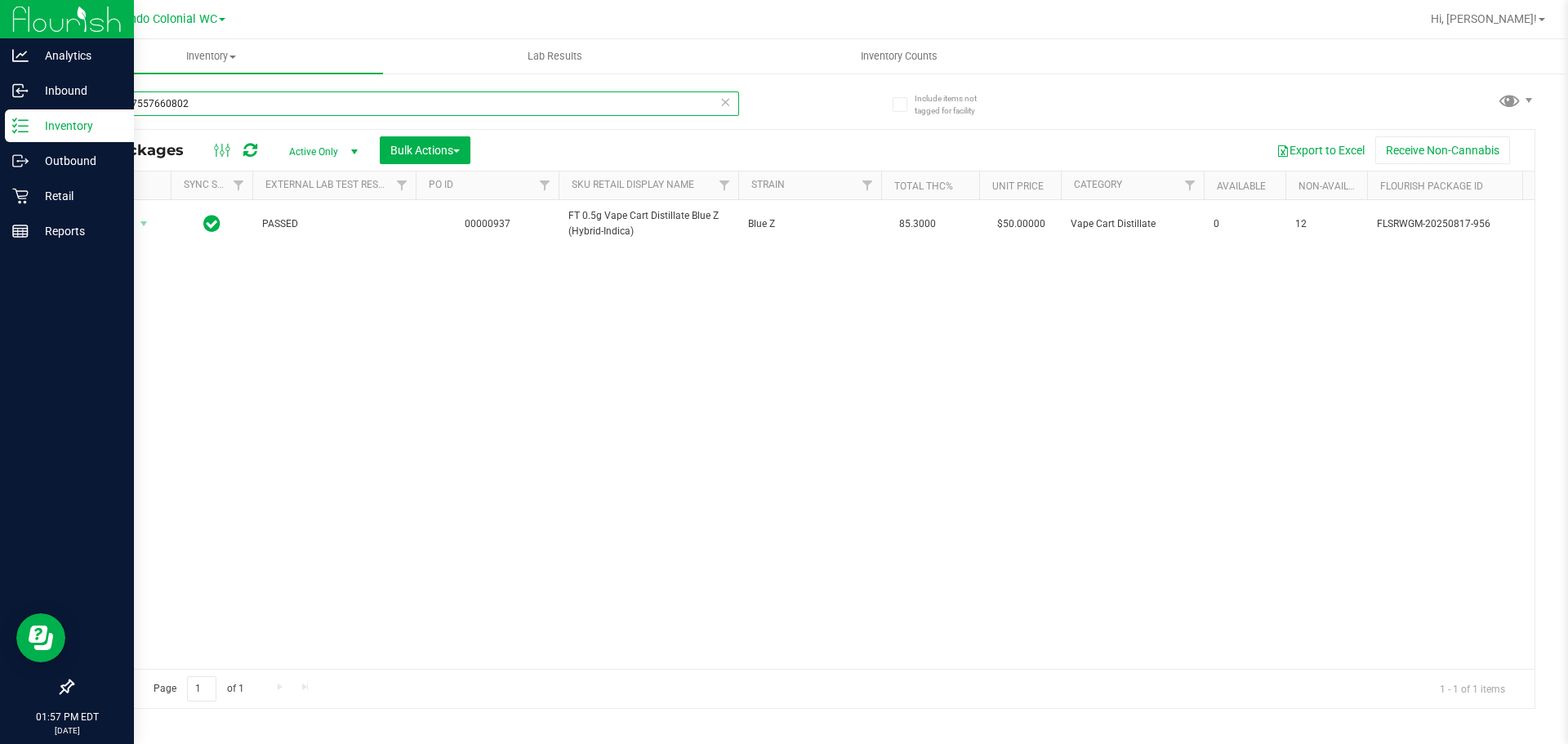
click at [367, 101] on input "6926607557660802" at bounding box center [405, 104] width 667 height 25
paste input "FT 0.5g Vape Cart Distillate Blue Z (Hybrid-Indica)"
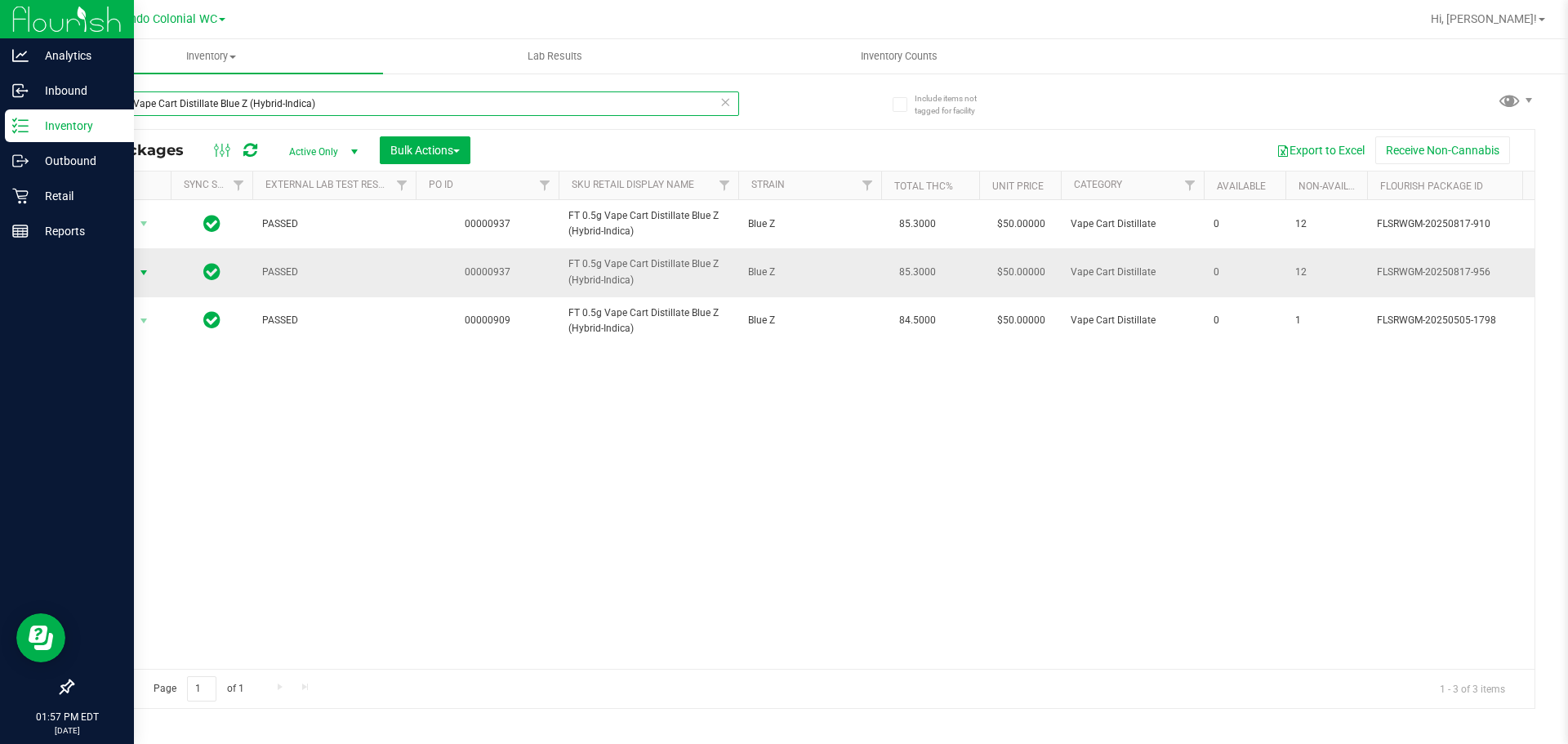
type input "FT 0.5g Vape Cart Distillate Blue Z (Hybrid-Indica)"
click at [130, 275] on span "Action" at bounding box center [111, 273] width 44 height 23
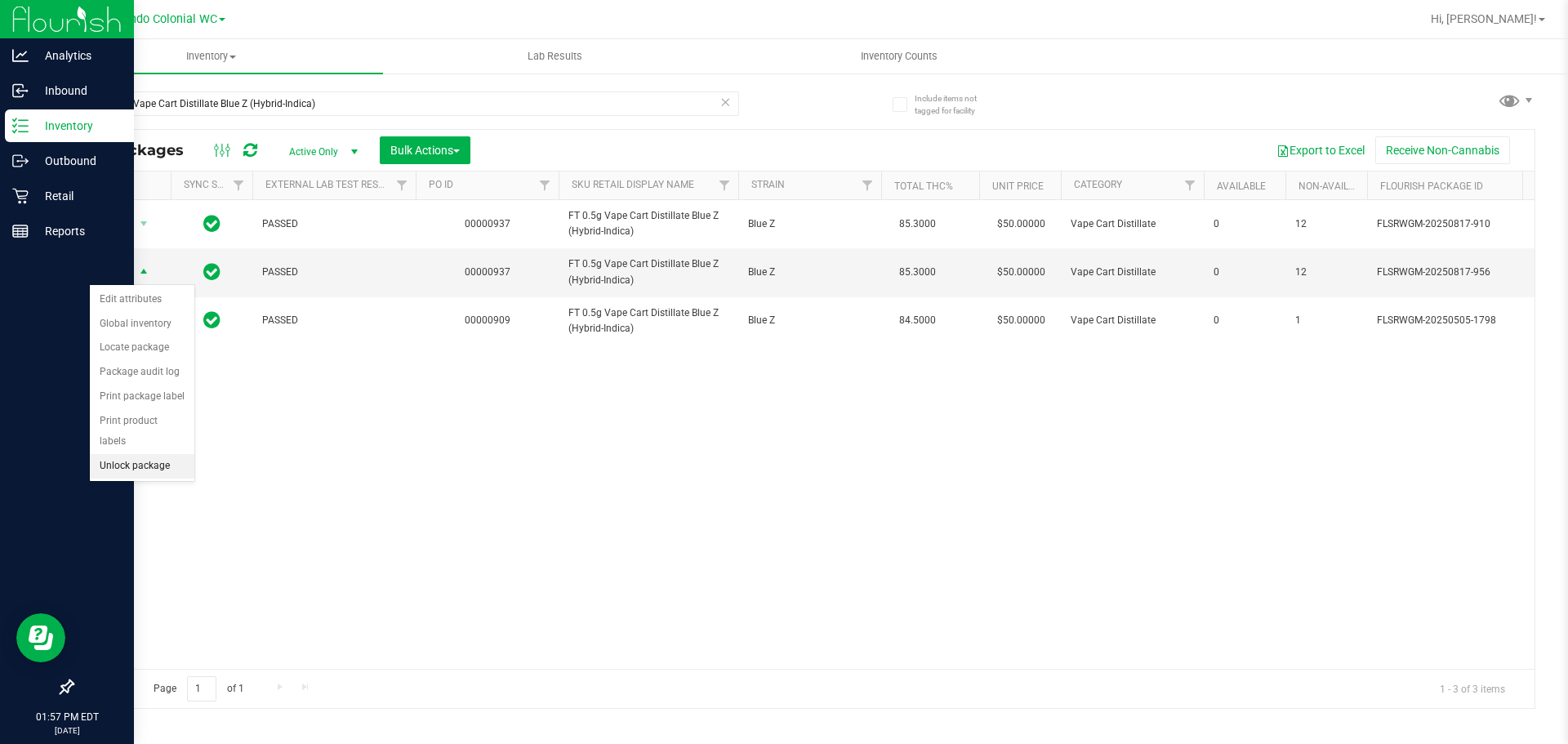
click at [159, 454] on li "Unlock package" at bounding box center [142, 466] width 105 height 25
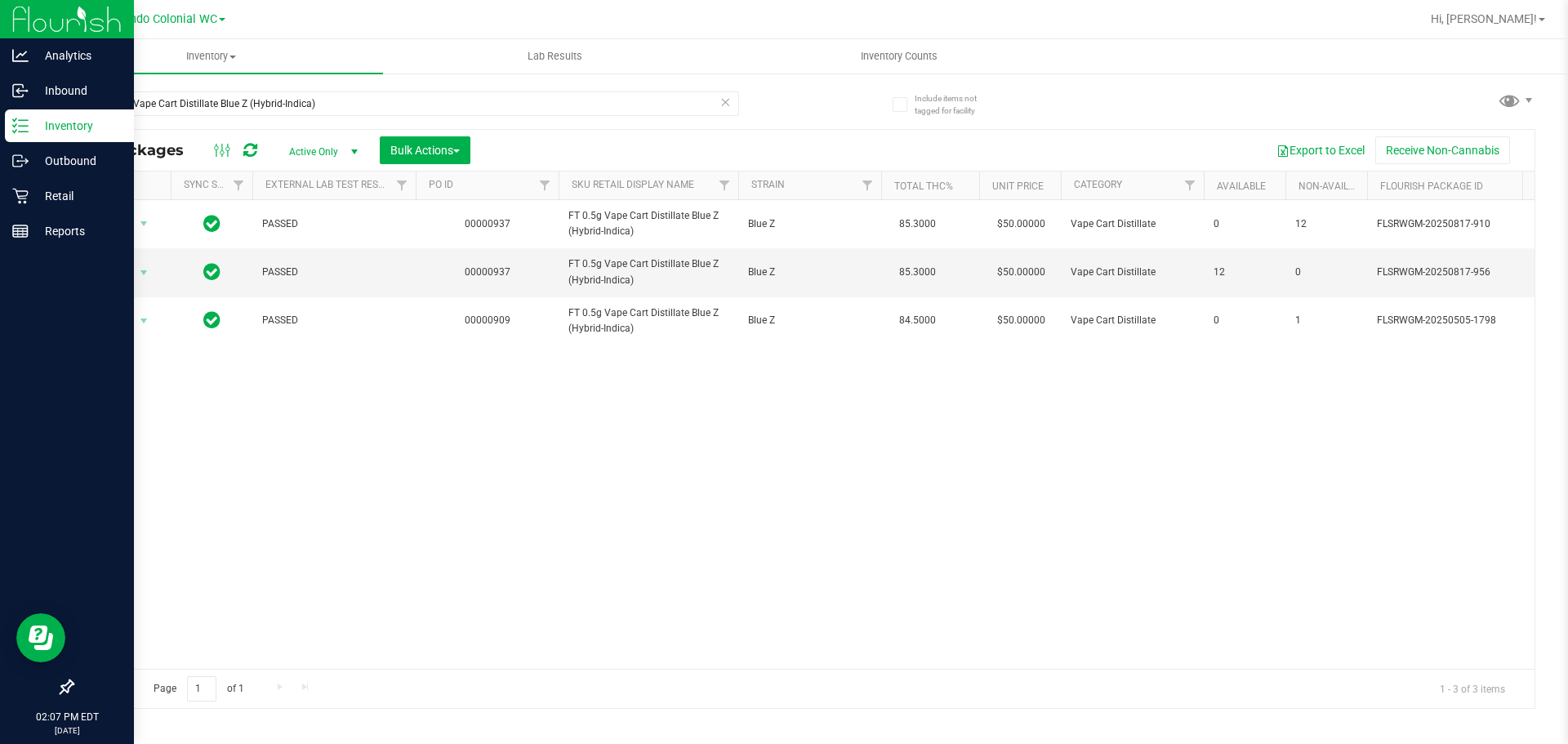
drag, startPoint x: 458, startPoint y: 451, endPoint x: 372, endPoint y: 380, distance: 111.5
click at [458, 451] on div "Action Action Edit attributes Global inventory Locate package Package audit log…" at bounding box center [804, 434] width 1462 height 468
click at [38, 196] on p "Retail" at bounding box center [77, 196] width 98 height 19
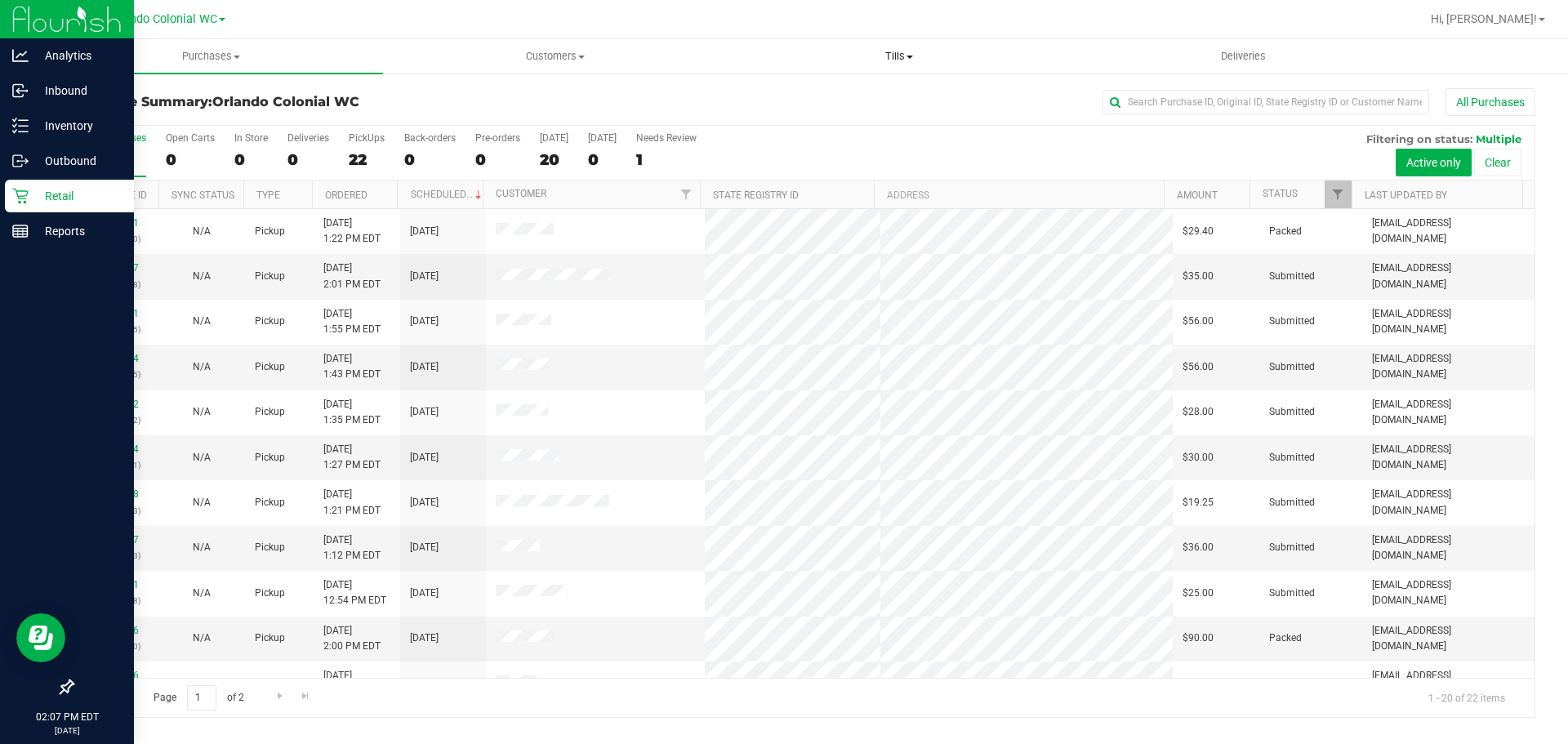
click at [912, 56] on span at bounding box center [909, 57] width 6 height 4
click at [817, 101] on span "Manage tills" at bounding box center [782, 98] width 110 height 14
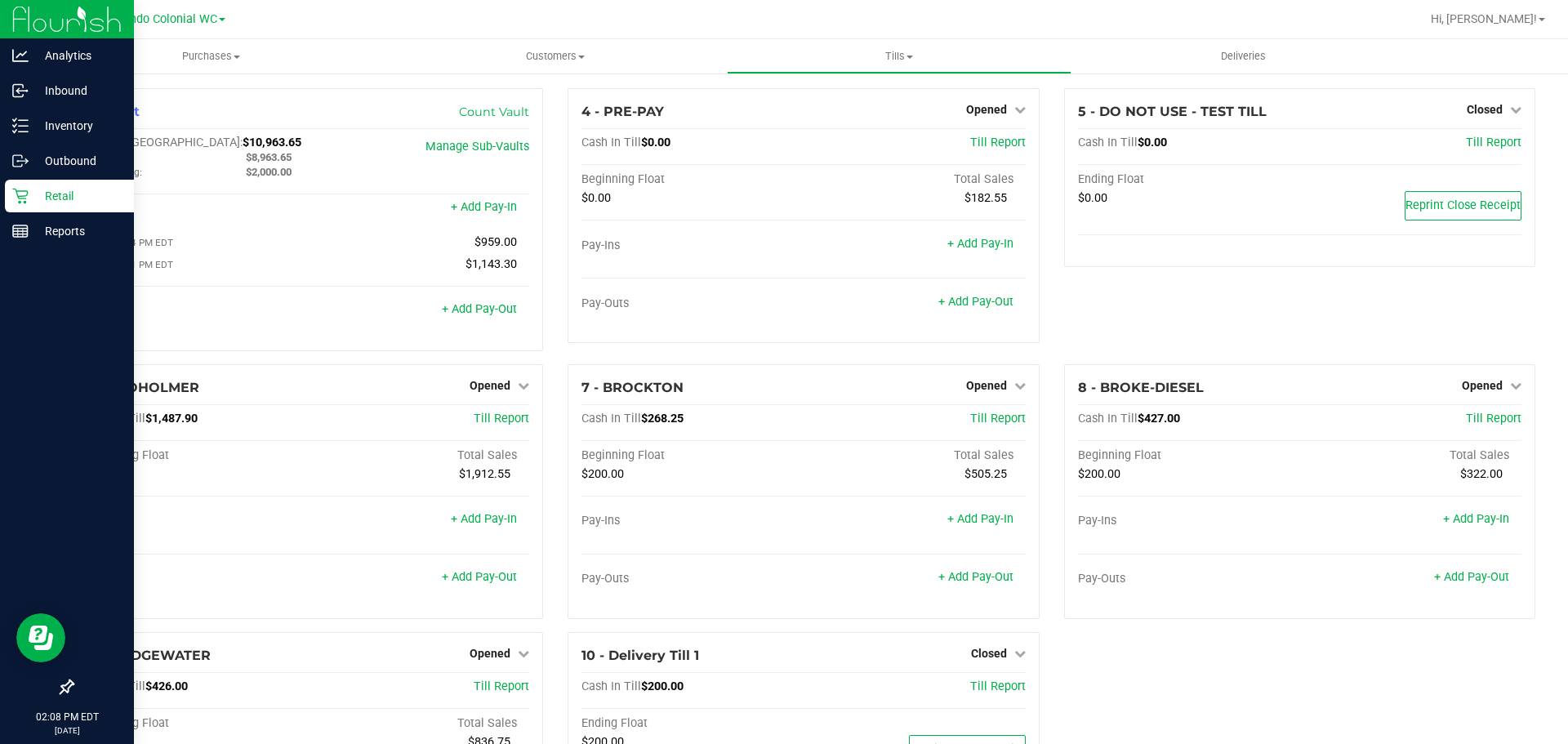
click at [671, 26] on div at bounding box center [856, 19] width 1128 height 32
click at [43, 134] on p "Inventory" at bounding box center [77, 125] width 98 height 19
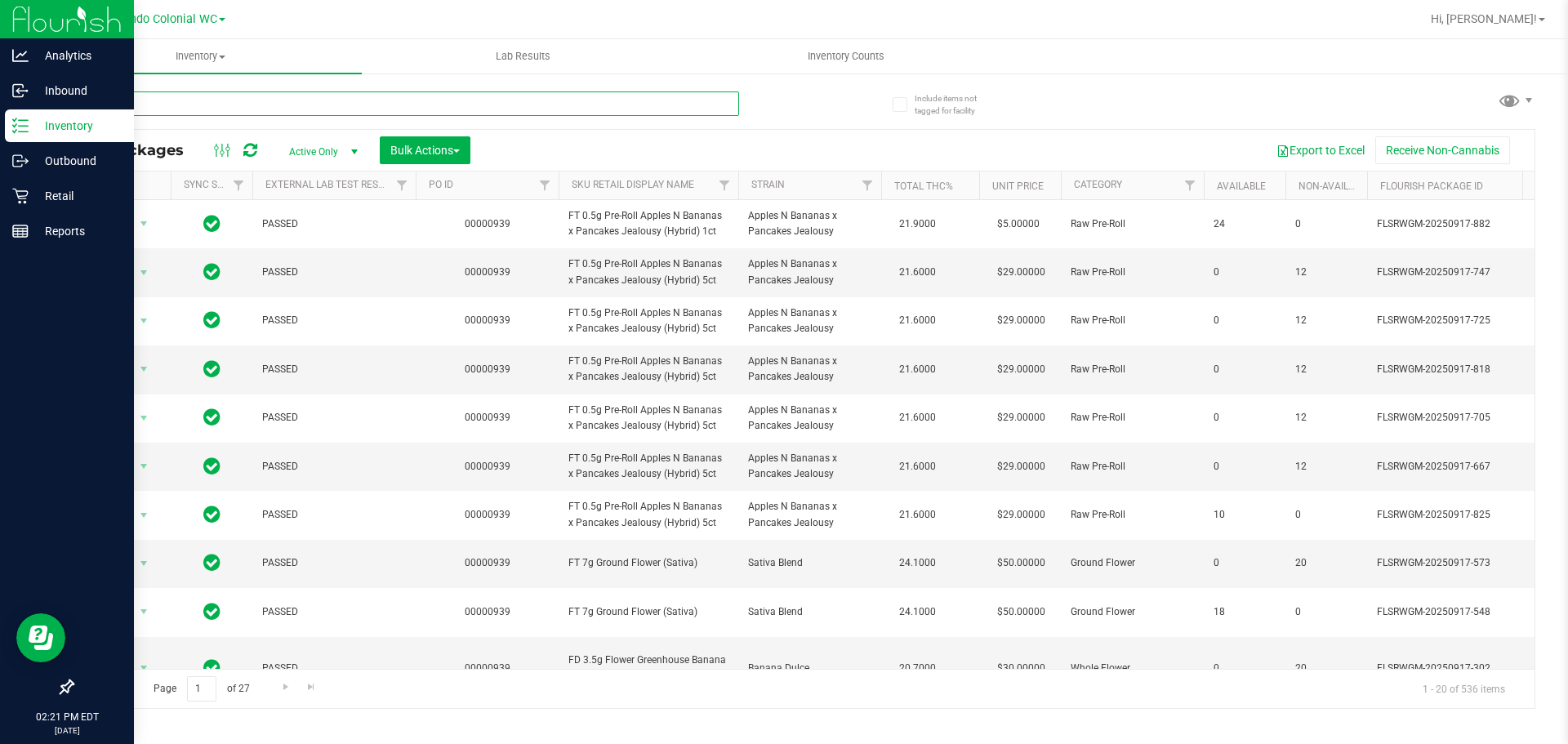
click at [351, 108] on input "text" at bounding box center [405, 104] width 667 height 25
click at [356, 98] on input "text" at bounding box center [405, 104] width 667 height 25
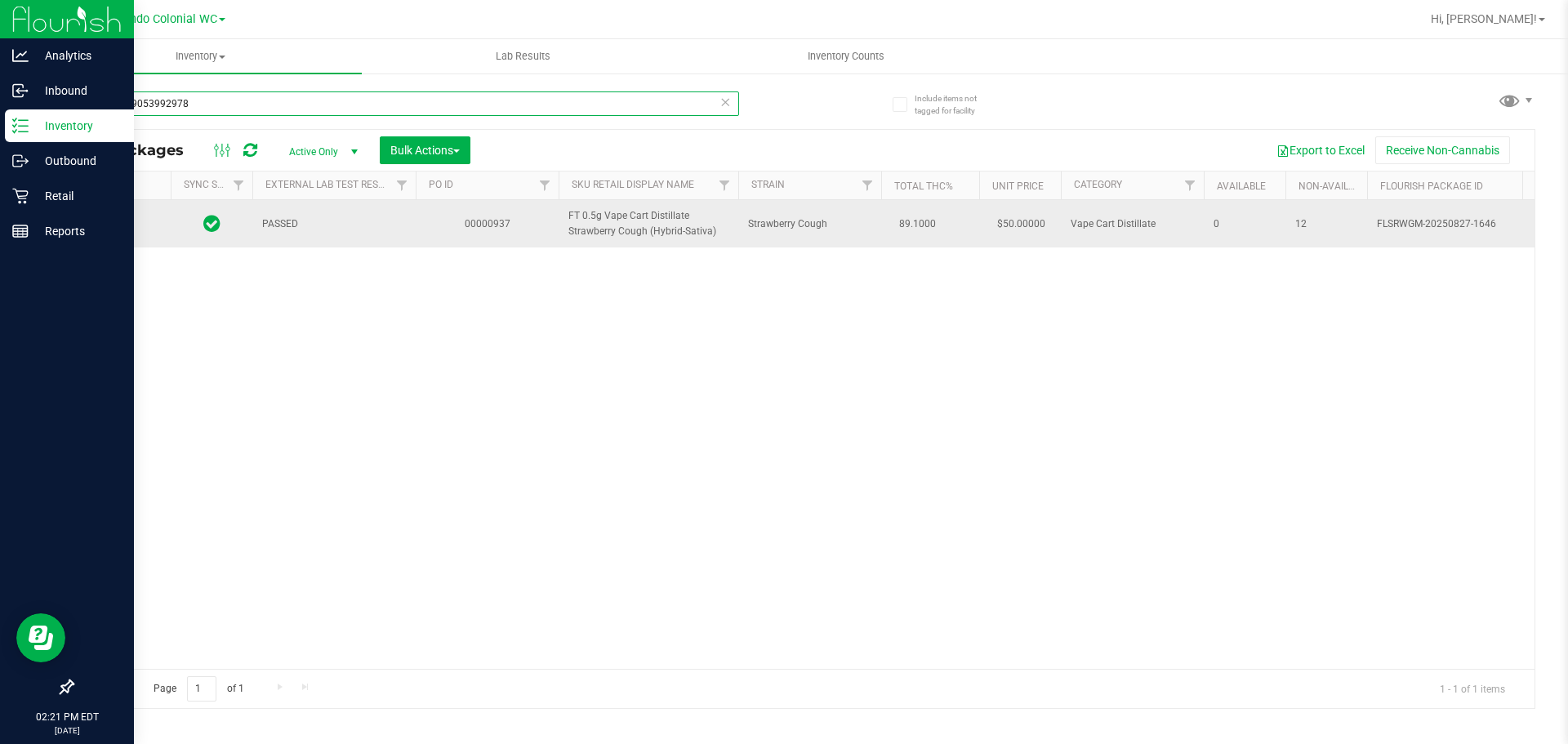
type input "8351369053992978"
click at [123, 217] on div at bounding box center [121, 224] width 78 height 16
drag, startPoint x: 122, startPoint y: 223, endPoint x: 126, endPoint y: 232, distance: 9.8
click at [121, 223] on span "Action" at bounding box center [111, 223] width 44 height 23
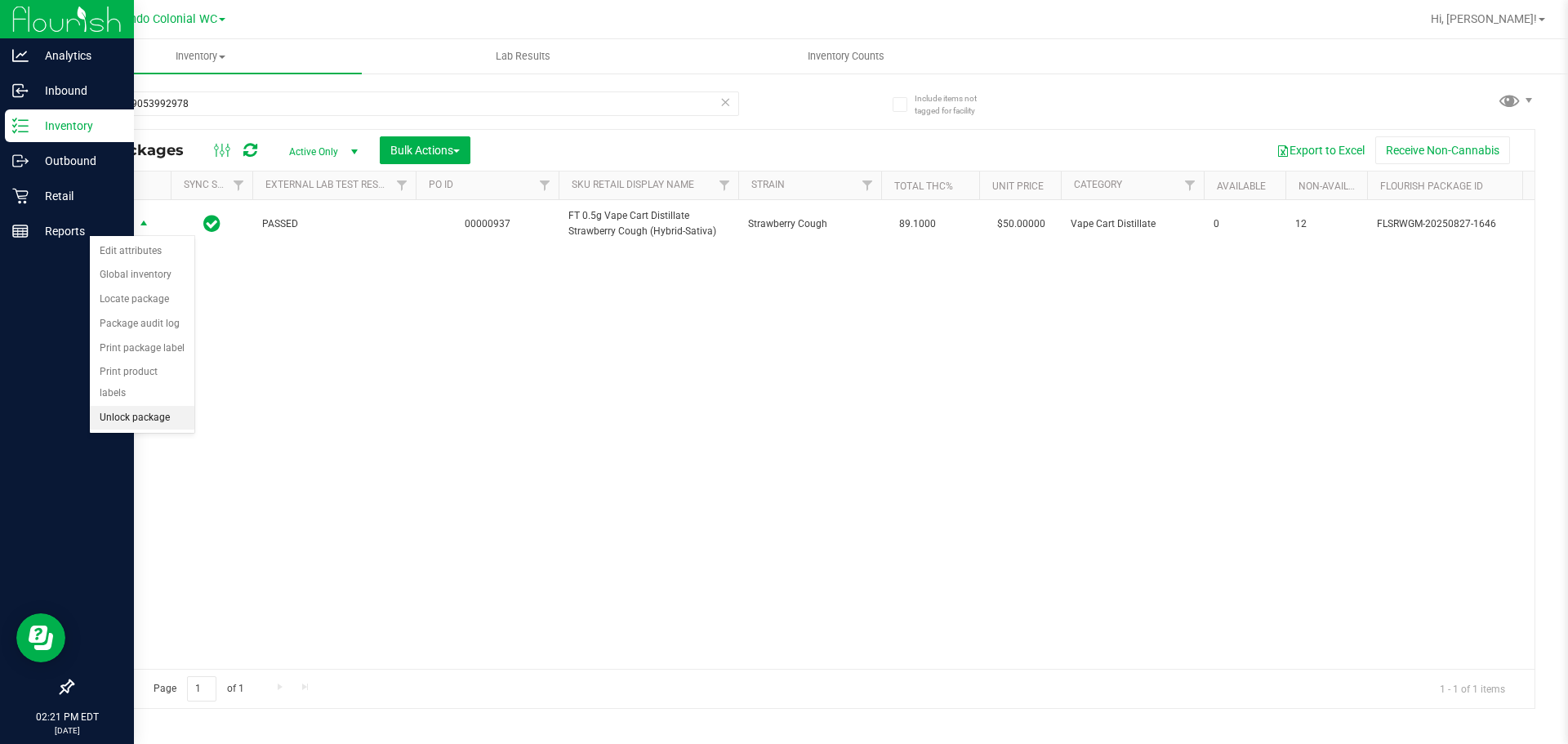
click at [141, 406] on li "Unlock package" at bounding box center [142, 418] width 105 height 25
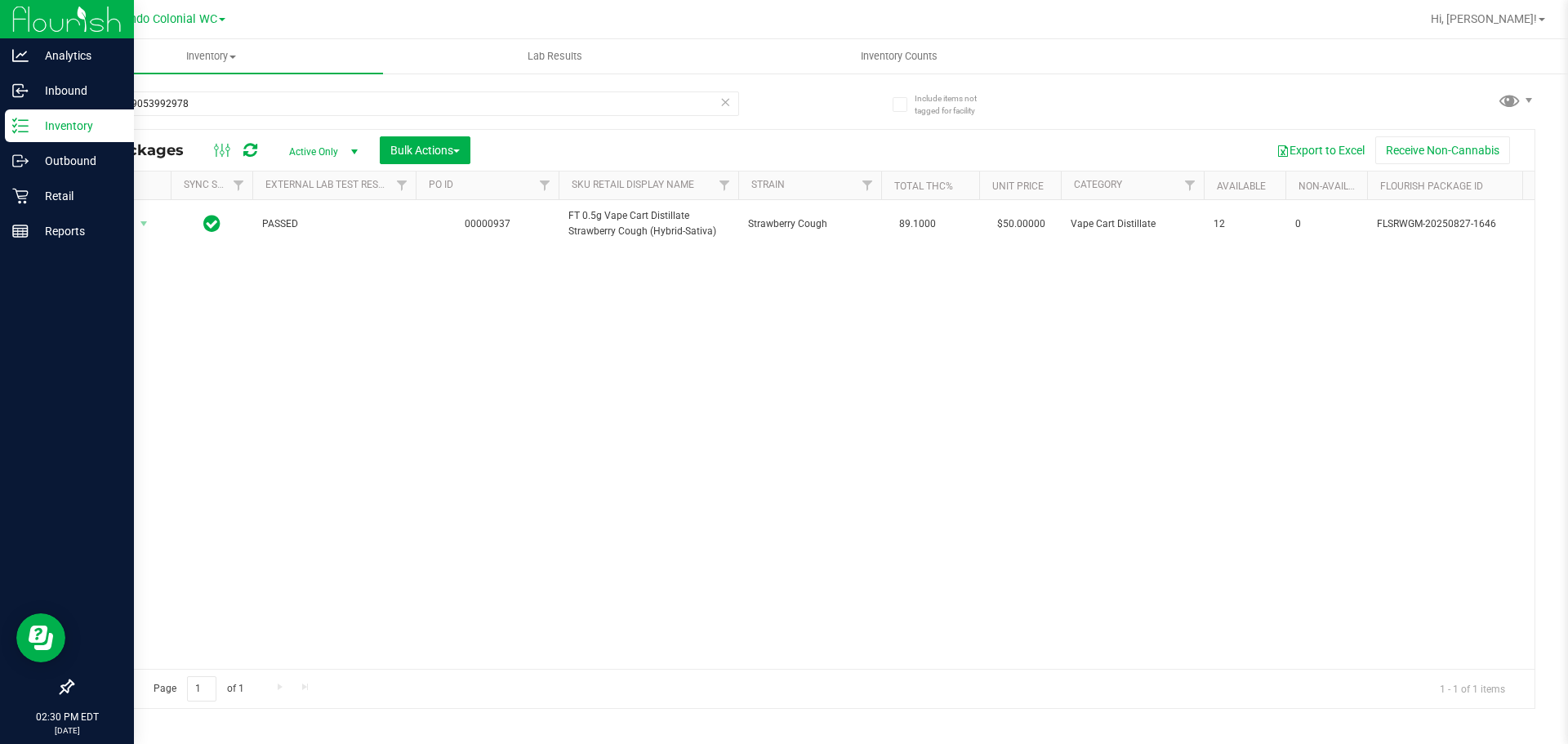
click at [1319, 518] on div "Action Action Adjust qty Create package Edit attributes Global inventory Locate…" at bounding box center [804, 434] width 1462 height 468
